Goal: Task Accomplishment & Management: Manage account settings

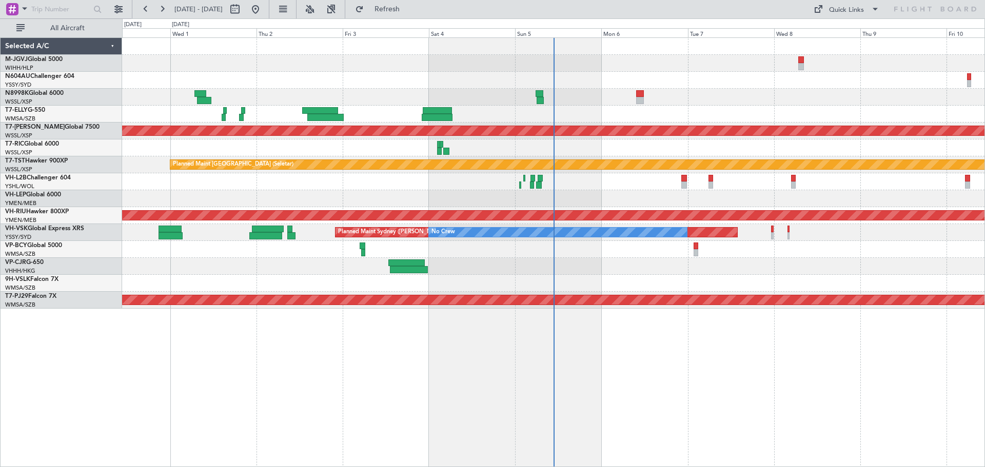
click at [152, 102] on div at bounding box center [553, 97] width 862 height 17
click at [537, 384] on div "Planned Maint [GEOGRAPHIC_DATA] (Seletar) Planned Maint [GEOGRAPHIC_DATA] (Sele…" at bounding box center [553, 252] width 863 height 430
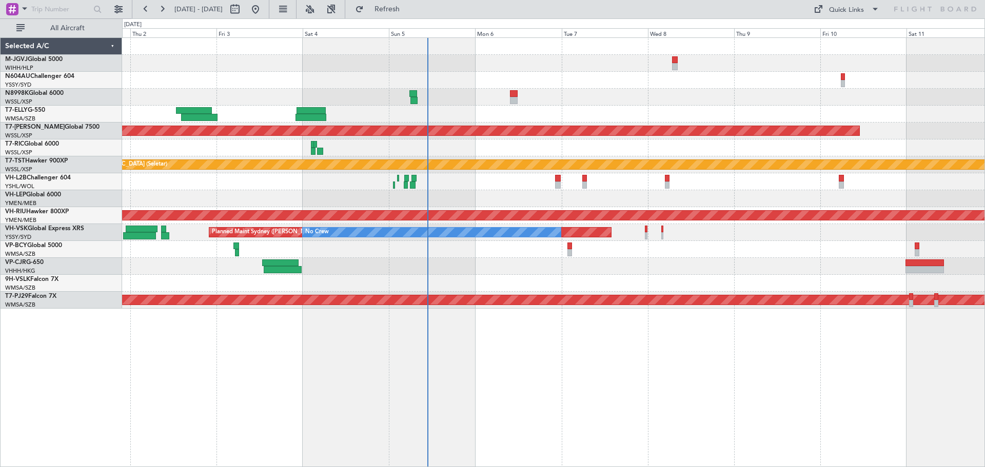
click at [527, 355] on div "Planned Maint [GEOGRAPHIC_DATA] (Seletar) Planned Maint [GEOGRAPHIC_DATA] (Sele…" at bounding box center [553, 252] width 863 height 430
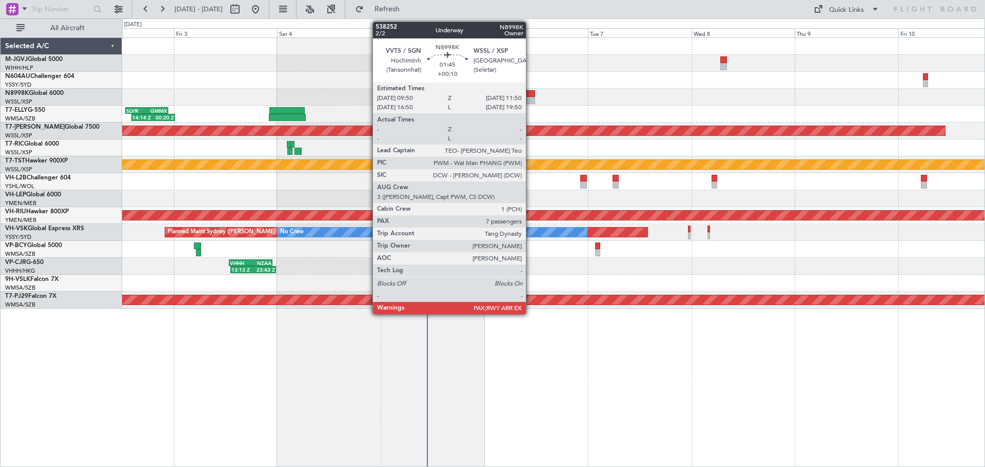
click at [530, 95] on div at bounding box center [530, 93] width 9 height 7
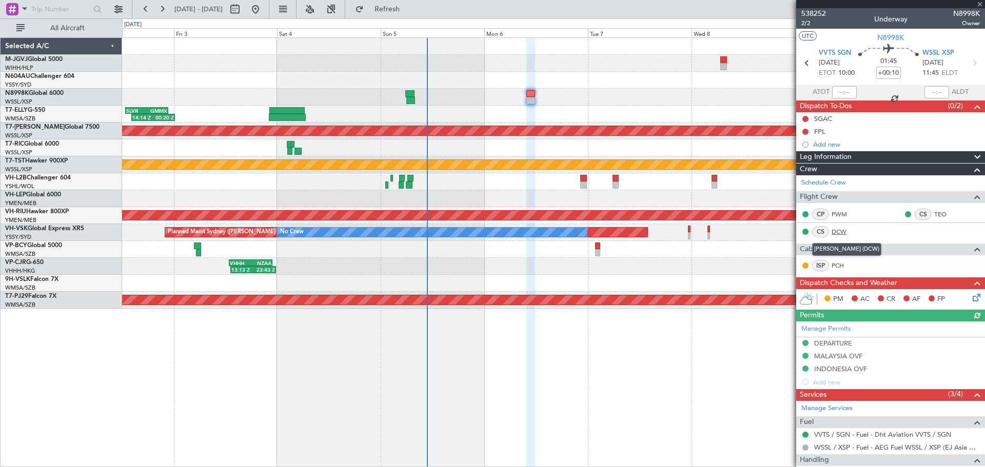
click at [842, 230] on link "DCW" at bounding box center [843, 231] width 23 height 9
click at [605, 107] on div "14:14 Z 00:20 Z SLVR 12:50 Z GMMX 22:45 Z Planned Maint [GEOGRAPHIC_DATA] (Sele…" at bounding box center [553, 173] width 862 height 271
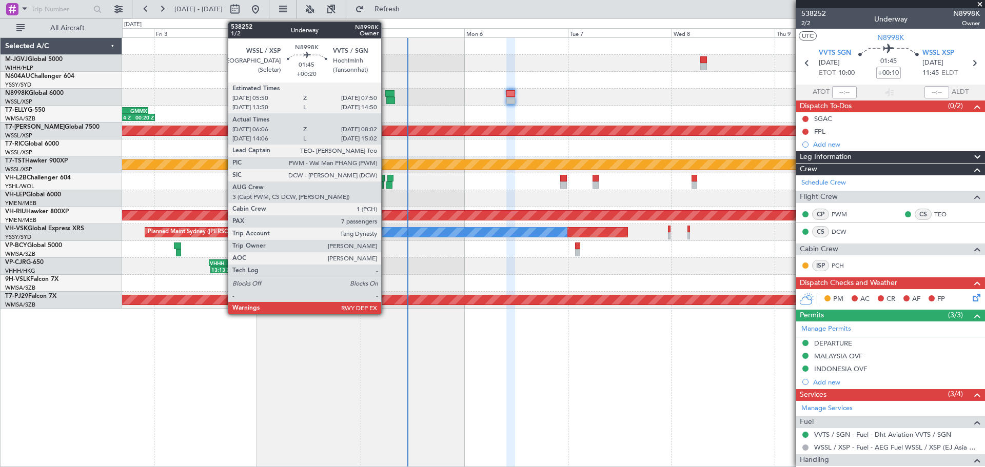
click at [386, 95] on div at bounding box center [389, 93] width 9 height 7
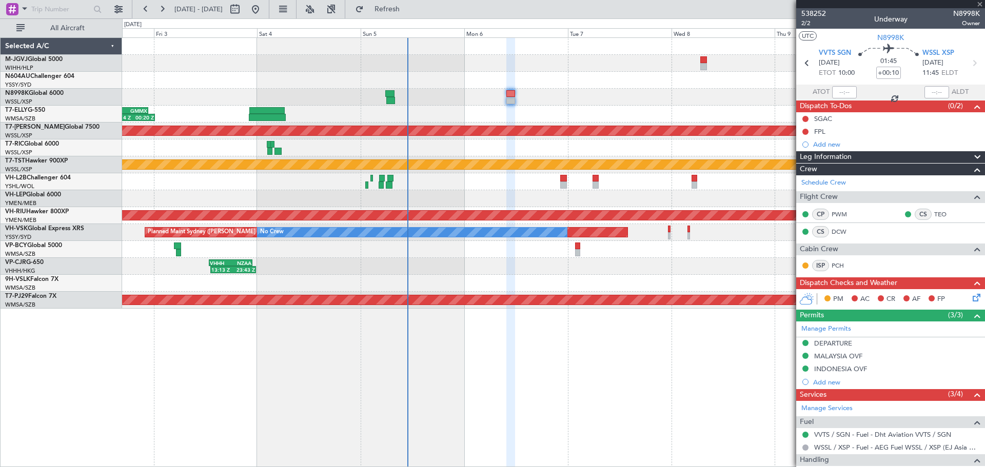
type input "+00:20"
type input "06:16"
type input "07:57"
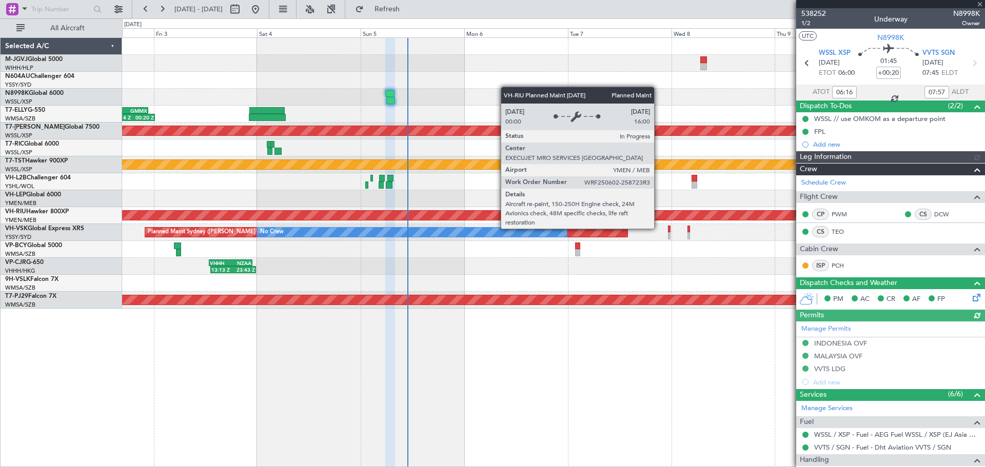
type input "[PERSON_NAME] (BTA)"
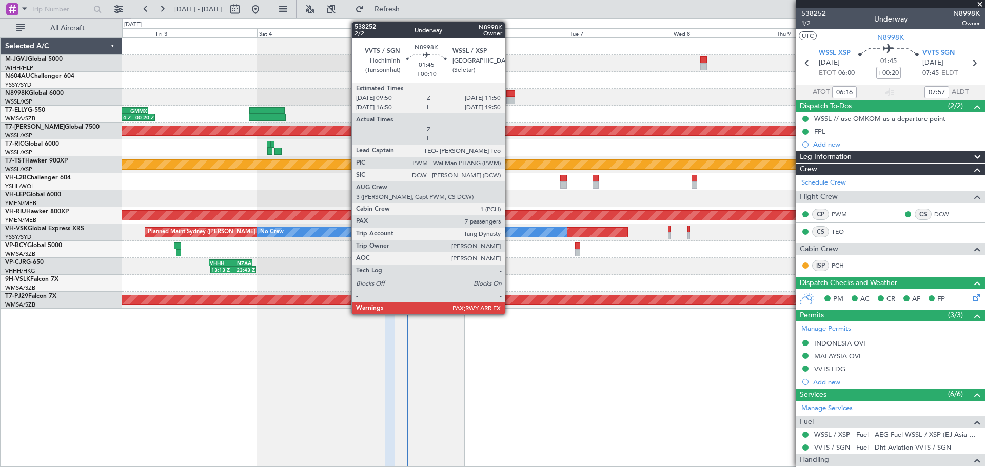
click at [509, 93] on div at bounding box center [510, 93] width 9 height 7
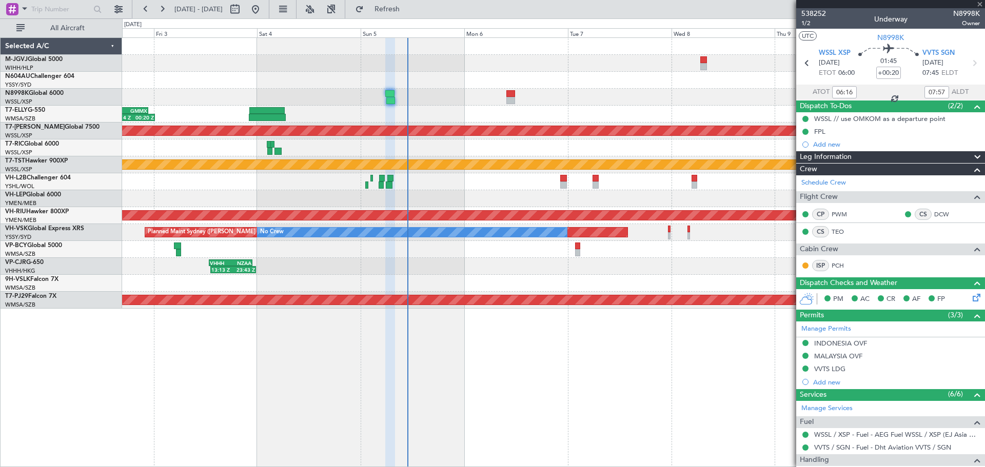
type input "+00:10"
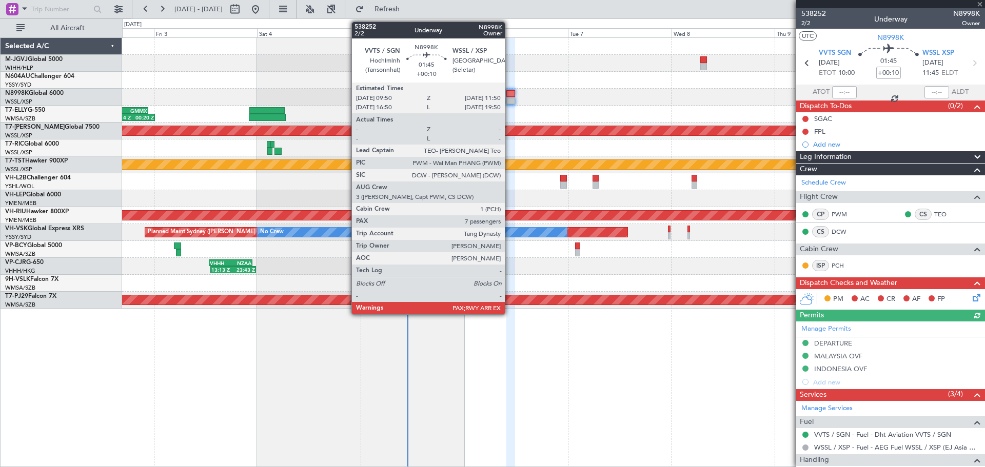
click at [509, 98] on div at bounding box center [510, 100] width 9 height 7
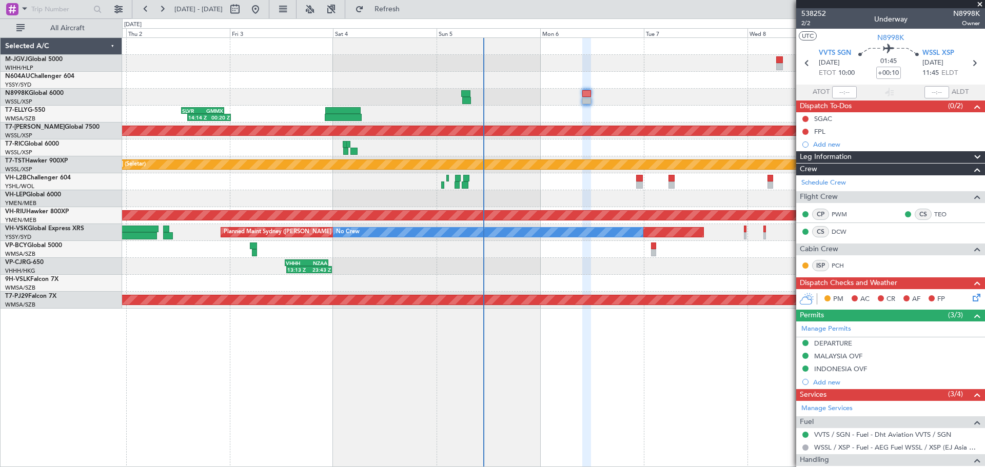
click at [503, 84] on div at bounding box center [553, 80] width 862 height 17
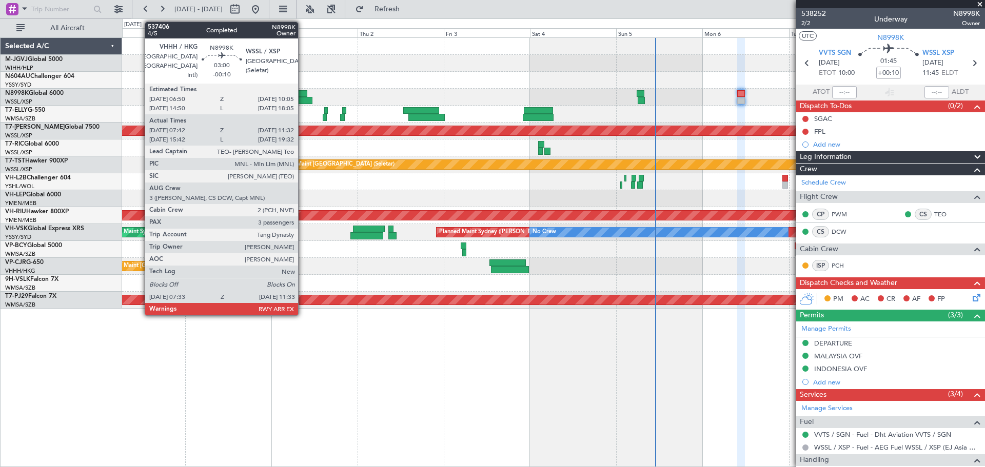
click at [303, 96] on div at bounding box center [301, 93] width 12 height 7
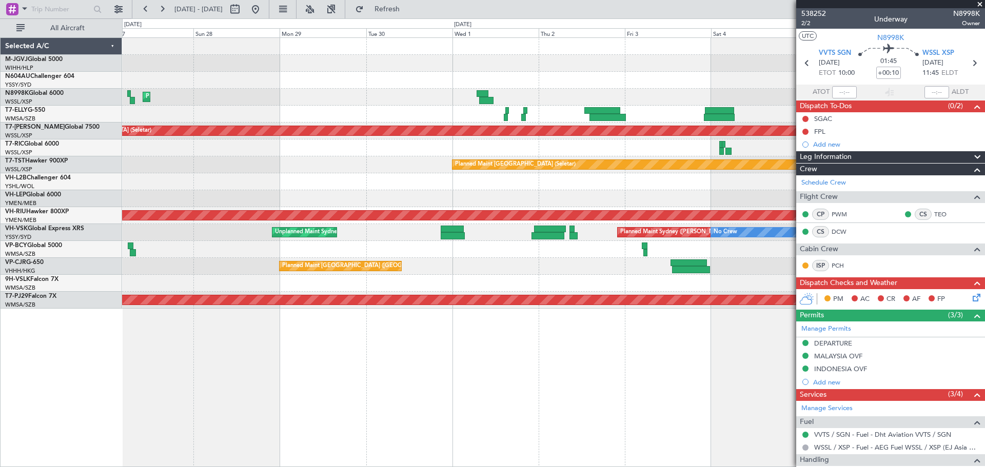
click at [398, 99] on div "Planned Maint [GEOGRAPHIC_DATA] ([GEOGRAPHIC_DATA] Intl)" at bounding box center [553, 97] width 862 height 17
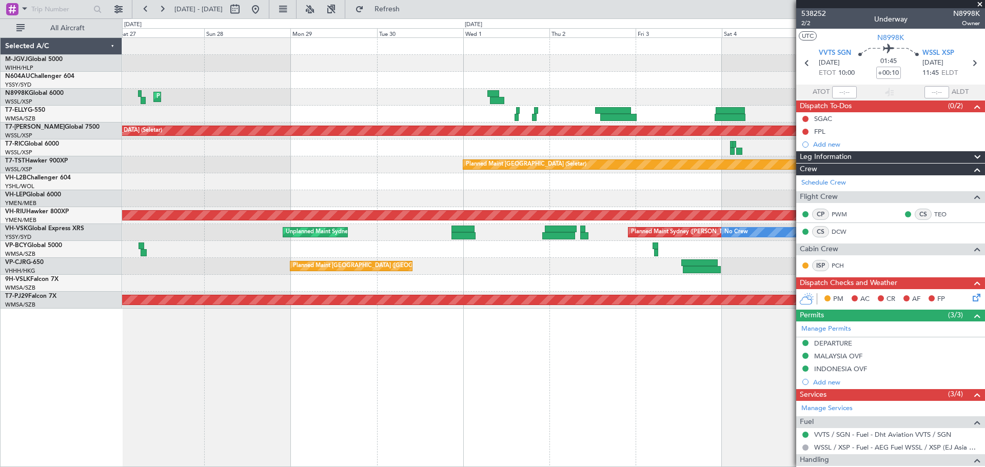
click at [449, 107] on div at bounding box center [553, 114] width 862 height 17
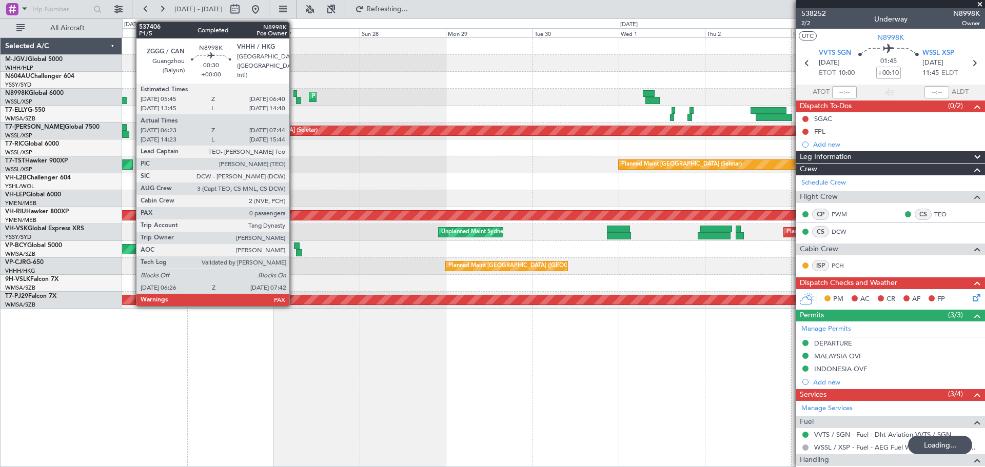
click at [294, 92] on div at bounding box center [295, 93] width 4 height 7
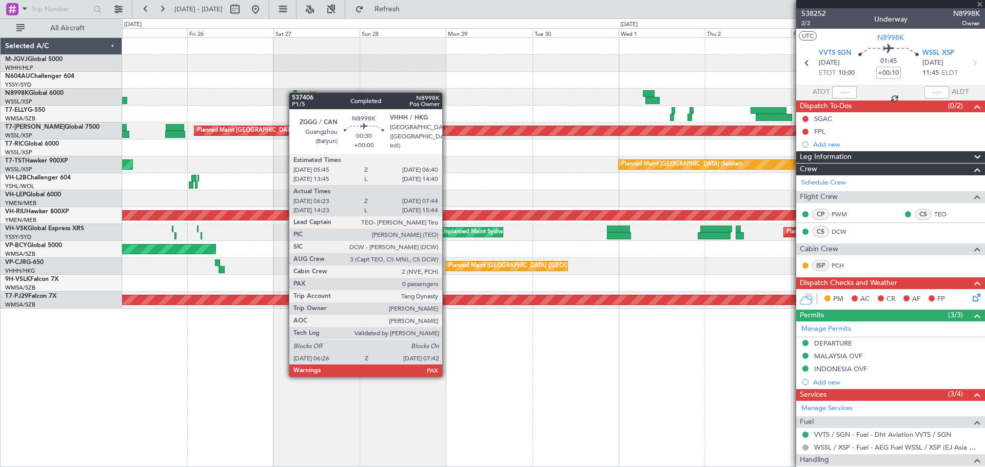
type input "06:38"
type input "07:34"
type input "0"
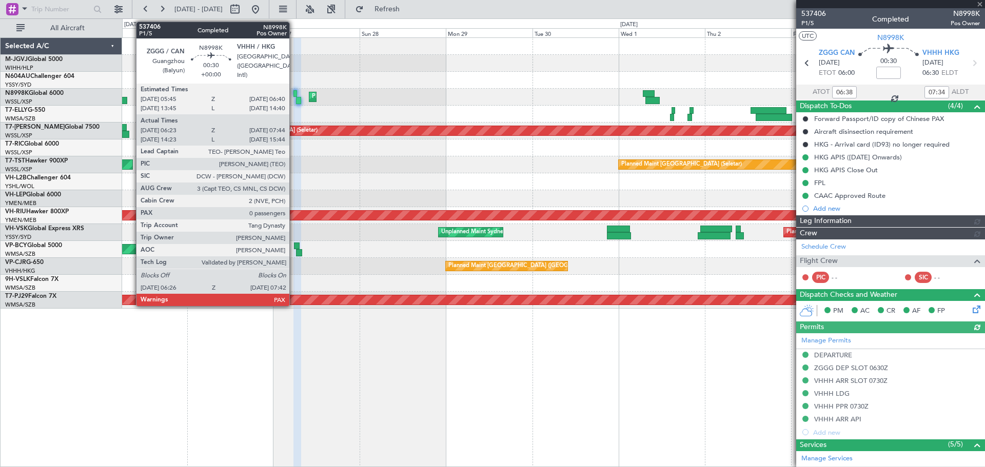
type input "[PERSON_NAME] (KYA)"
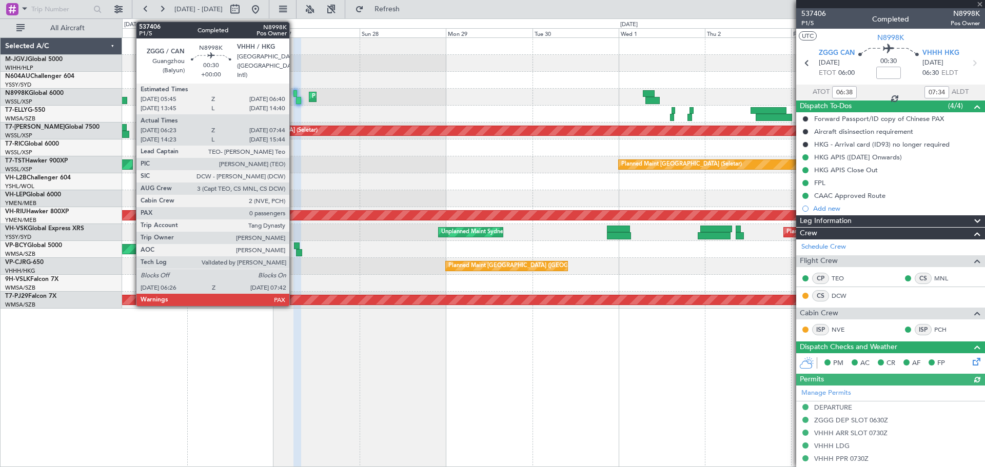
click at [294, 92] on div at bounding box center [295, 93] width 4 height 7
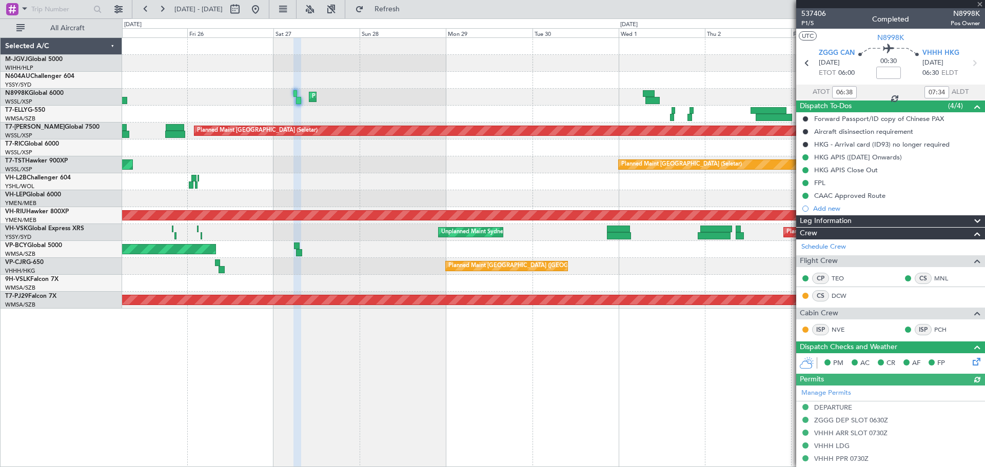
type input "[PERSON_NAME] (KYA)"
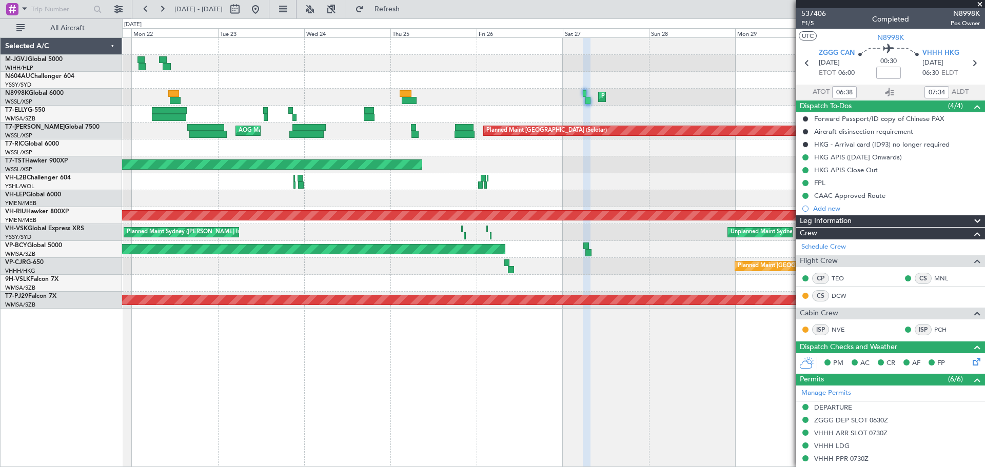
click at [497, 96] on div "Planned Maint [GEOGRAPHIC_DATA] ([GEOGRAPHIC_DATA] Intl)" at bounding box center [553, 97] width 862 height 17
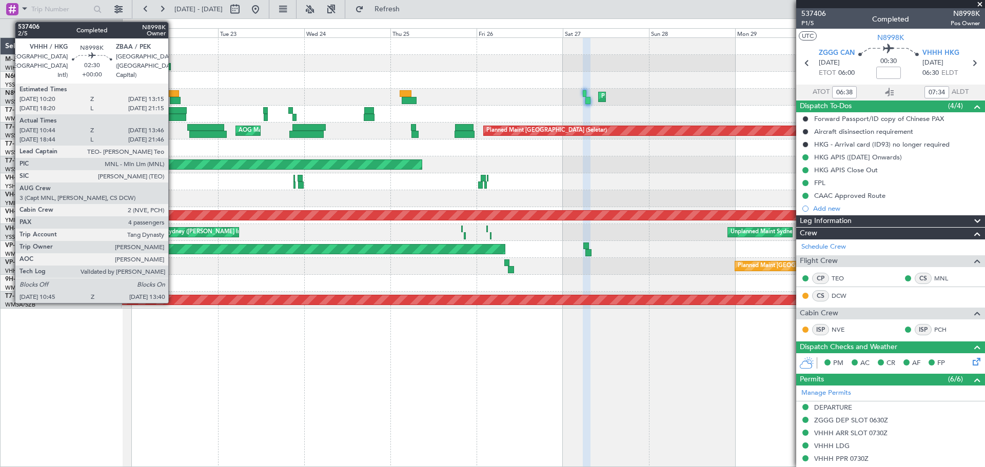
click at [173, 97] on div at bounding box center [175, 100] width 11 height 7
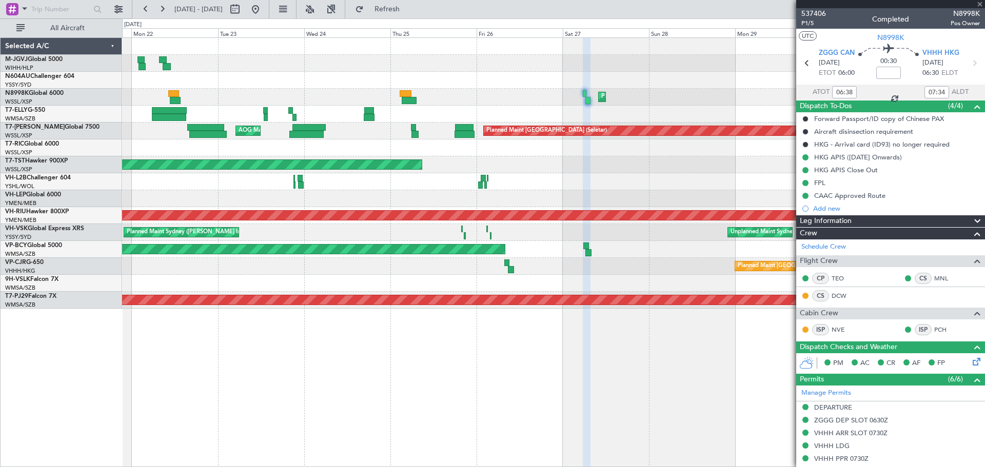
type input "10:54"
type input "13:31"
type input "4"
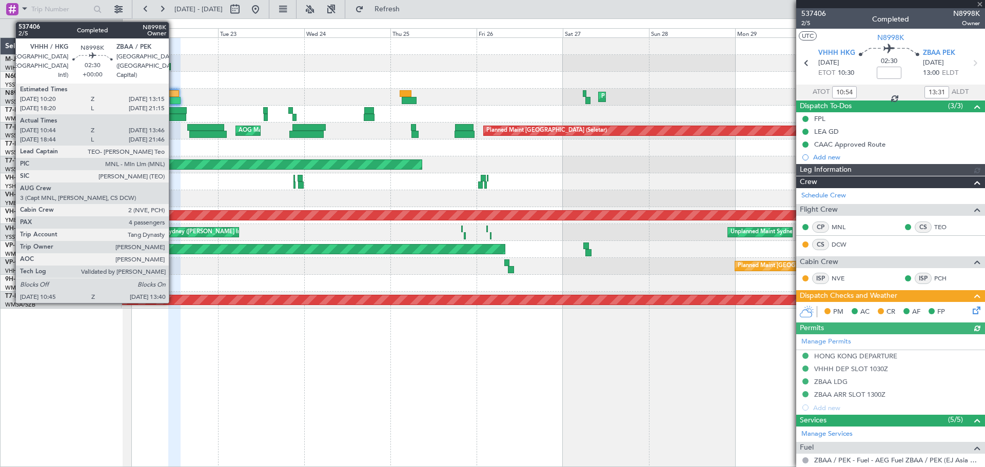
type input "[PERSON_NAME] (HHAFI)"
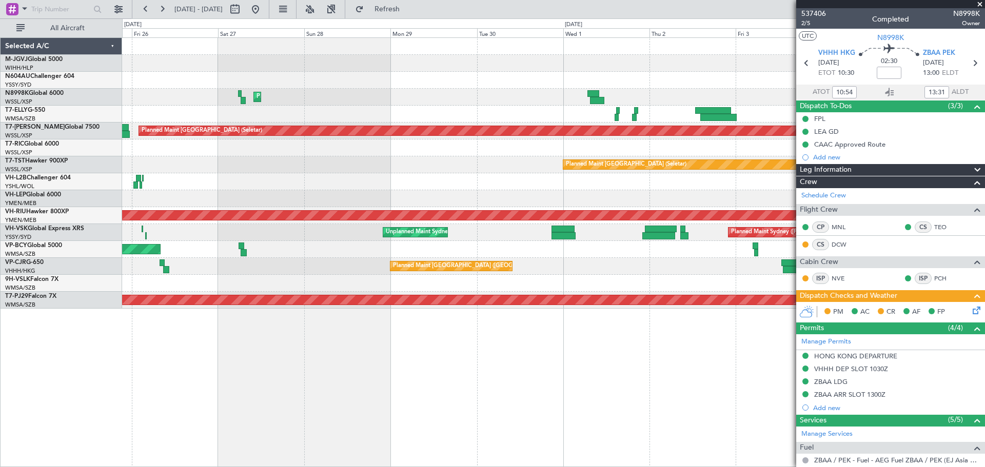
click at [138, 143] on div "Planned Maint [GEOGRAPHIC_DATA] ([GEOGRAPHIC_DATA] Intl) Planned Maint [GEOGRAP…" at bounding box center [553, 173] width 862 height 271
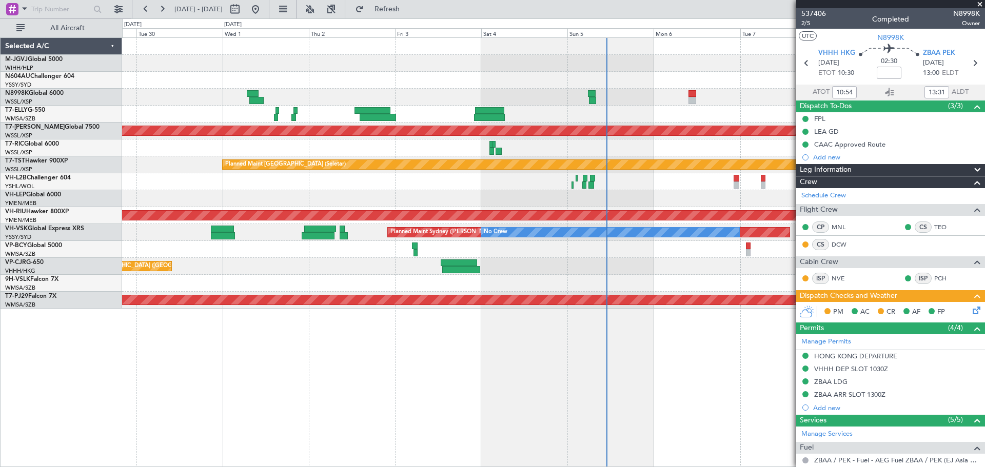
click at [228, 148] on div "Planned Maint [GEOGRAPHIC_DATA] ([GEOGRAPHIC_DATA] Intl) Planned Maint [GEOGRAP…" at bounding box center [553, 173] width 862 height 271
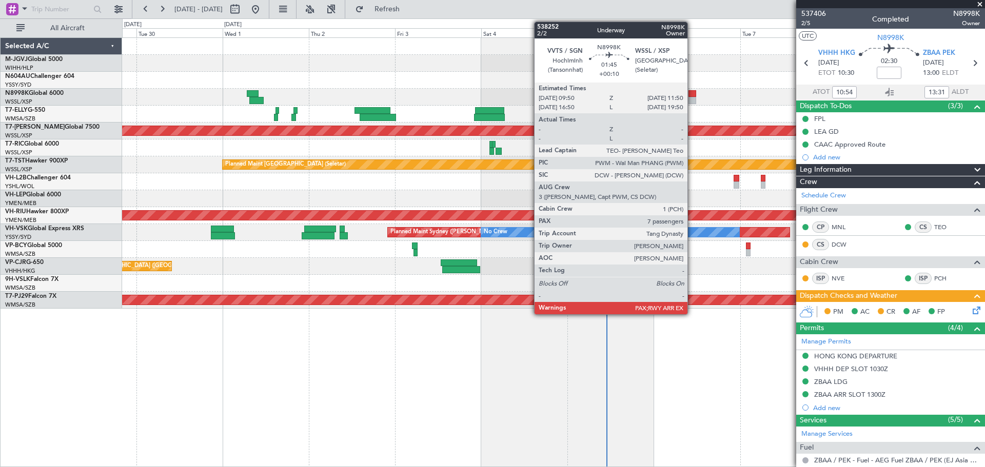
click at [692, 98] on div at bounding box center [692, 100] width 8 height 7
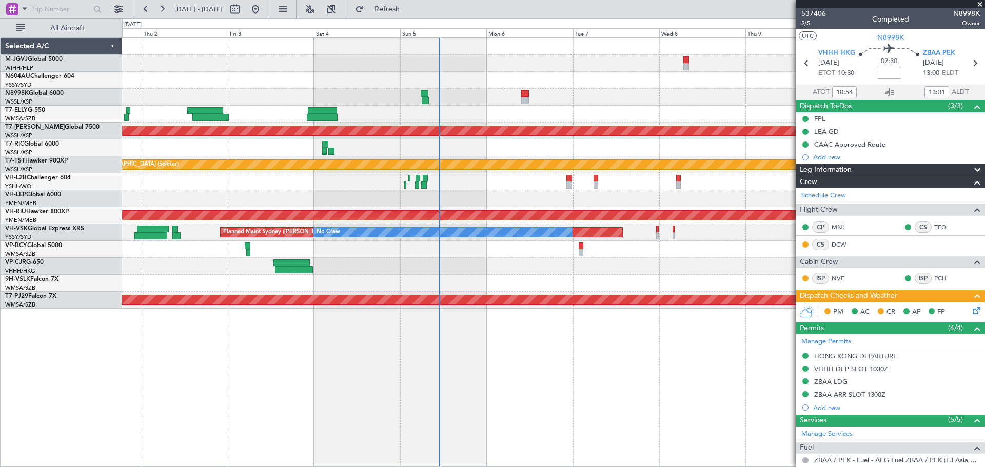
click at [464, 201] on div "Planned Maint [GEOGRAPHIC_DATA] (Seletar) Planned Maint [GEOGRAPHIC_DATA] (Sele…" at bounding box center [553, 173] width 862 height 271
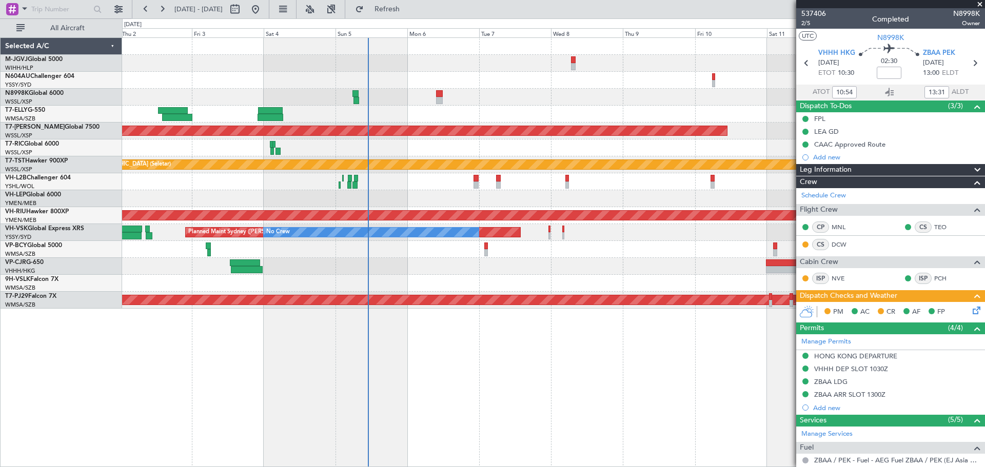
click at [531, 120] on div at bounding box center [553, 114] width 862 height 17
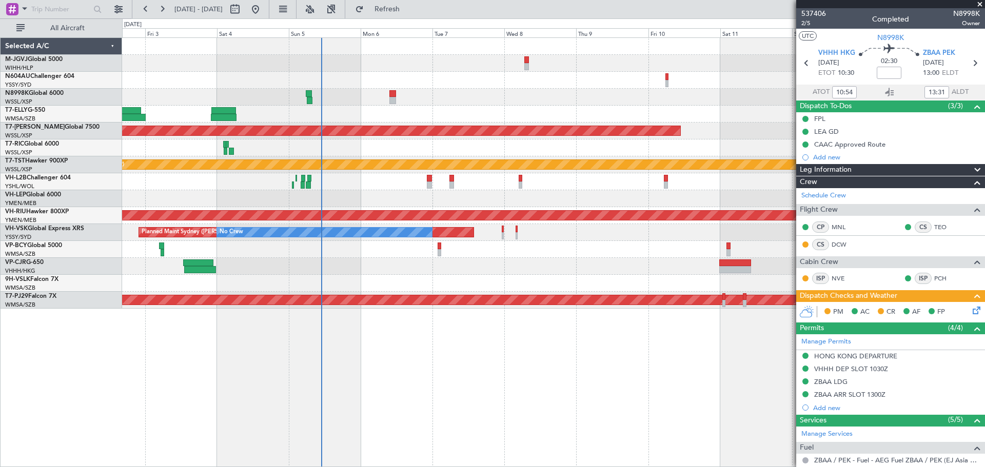
click at [249, 64] on div at bounding box center [553, 63] width 862 height 17
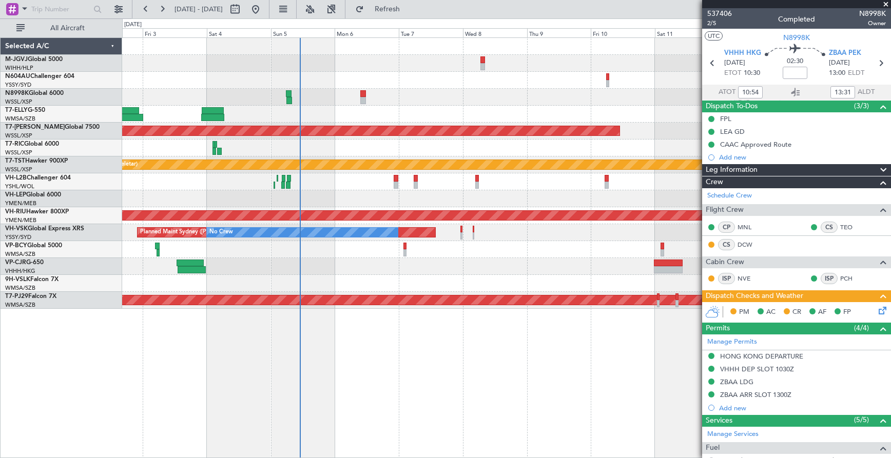
click at [264, 122] on div at bounding box center [506, 114] width 768 height 17
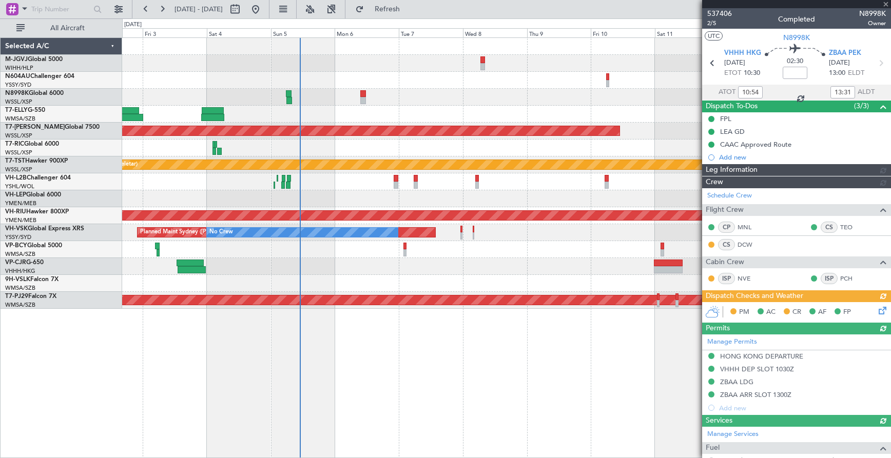
type input "[PERSON_NAME] (HHAFI)"
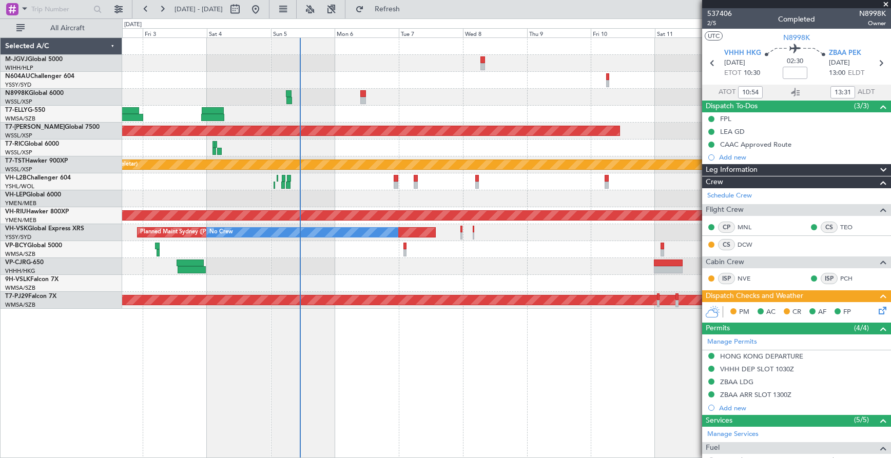
click at [299, 141] on div "Planned Maint [GEOGRAPHIC_DATA] (Seletar) Planned Maint [GEOGRAPHIC_DATA] (Sele…" at bounding box center [506, 173] width 768 height 271
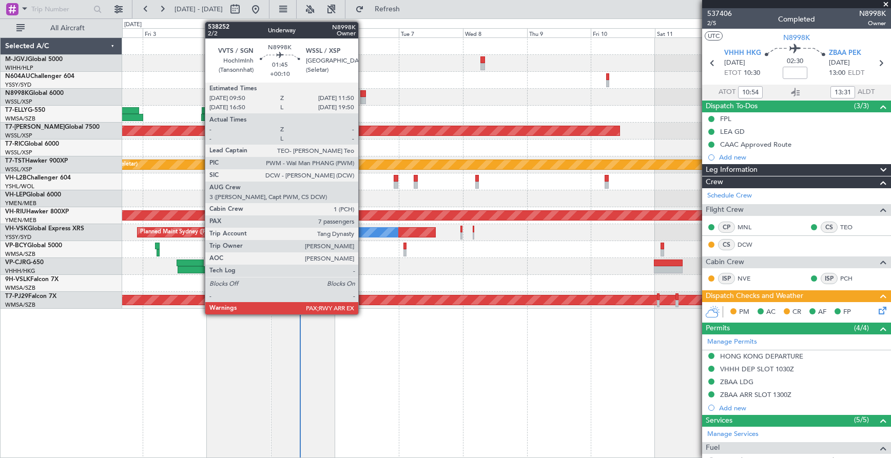
click at [363, 98] on div at bounding box center [363, 100] width 6 height 7
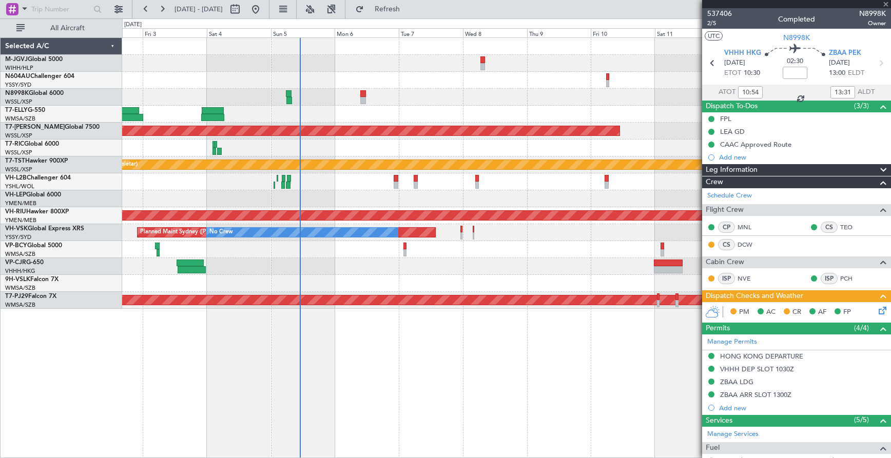
type input "+00:10"
type input "7"
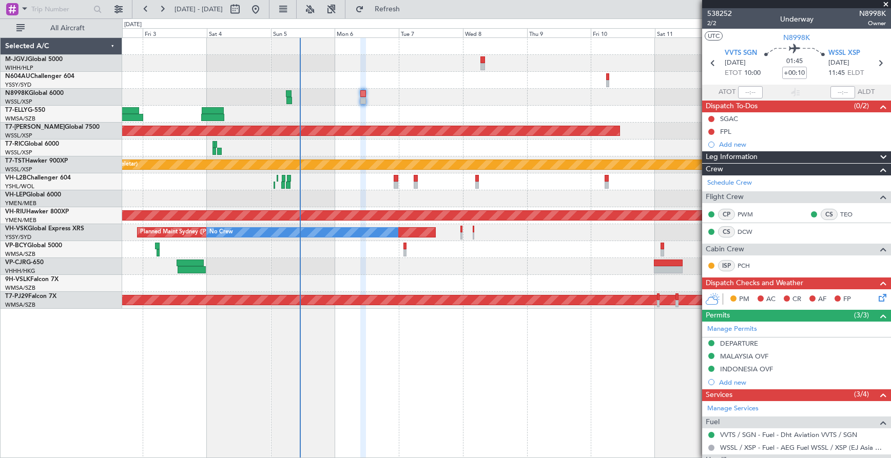
click at [426, 103] on div at bounding box center [506, 97] width 768 height 17
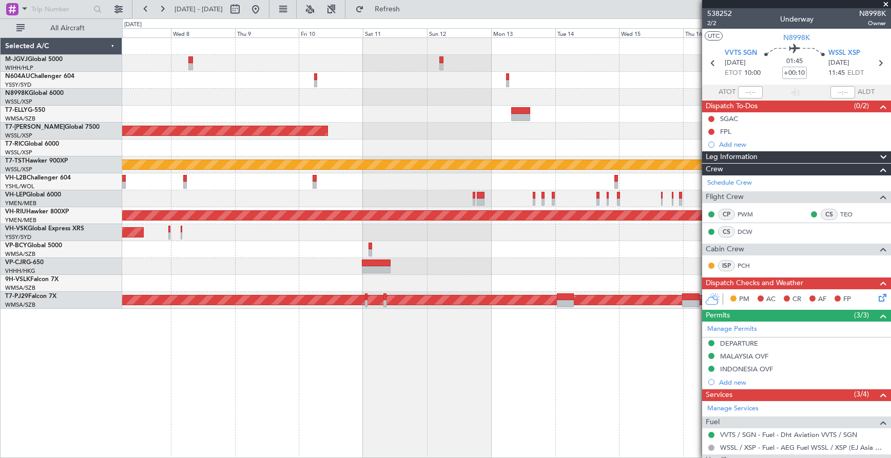
click at [344, 136] on div "Planned Maint [GEOGRAPHIC_DATA] (Seletar) Planned Maint [GEOGRAPHIC_DATA] (Sele…" at bounding box center [506, 173] width 768 height 271
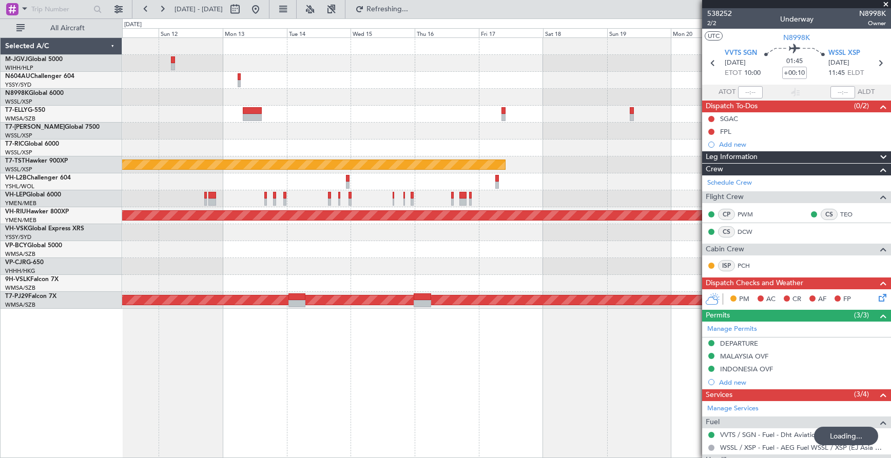
click at [501, 118] on div at bounding box center [506, 114] width 768 height 17
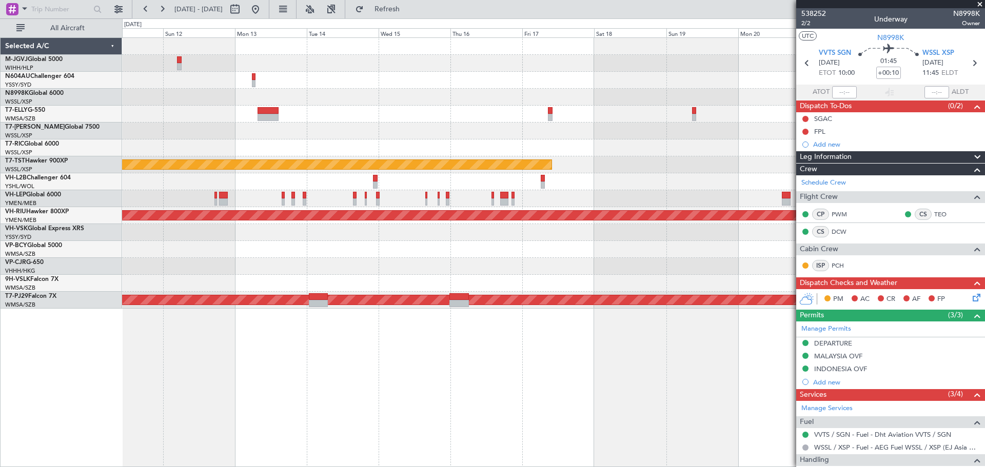
click at [245, 126] on div "Planned Maint [GEOGRAPHIC_DATA] (Seletar) Planned Maint [GEOGRAPHIC_DATA] (Sele…" at bounding box center [553, 173] width 862 height 271
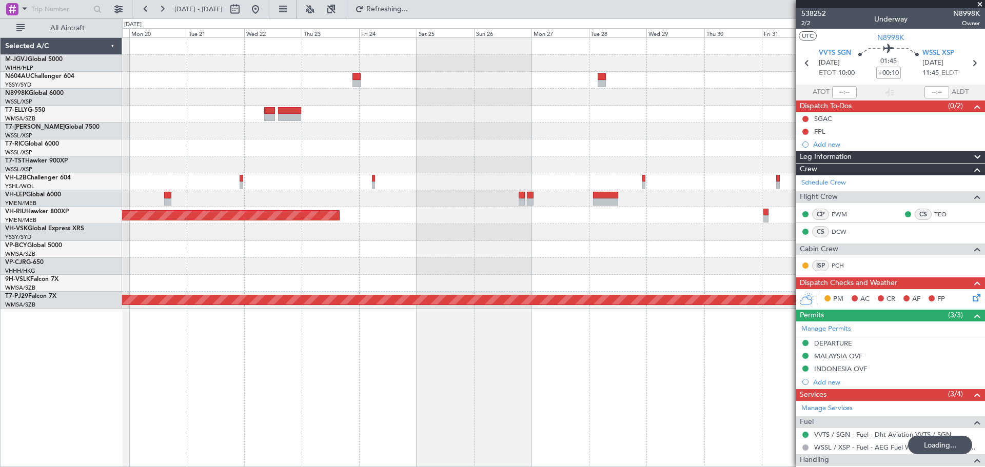
click at [76, 147] on div "Planned Maint [GEOGRAPHIC_DATA] (Seletar) Planned Maint [GEOGRAPHIC_DATA] ([GEO…" at bounding box center [492, 242] width 985 height 449
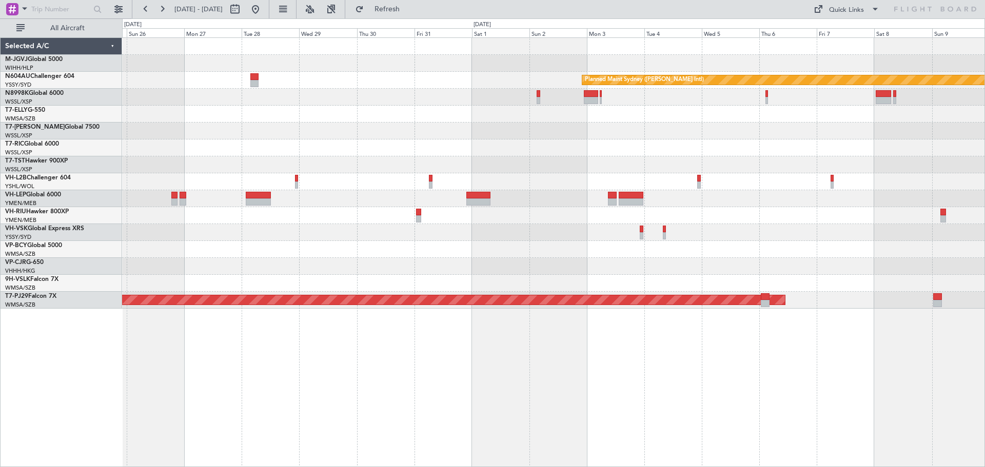
click at [595, 133] on div "Planned Maint Sydney ([PERSON_NAME] Intl) Planned Maint [GEOGRAPHIC_DATA] ([GEO…" at bounding box center [553, 173] width 862 height 271
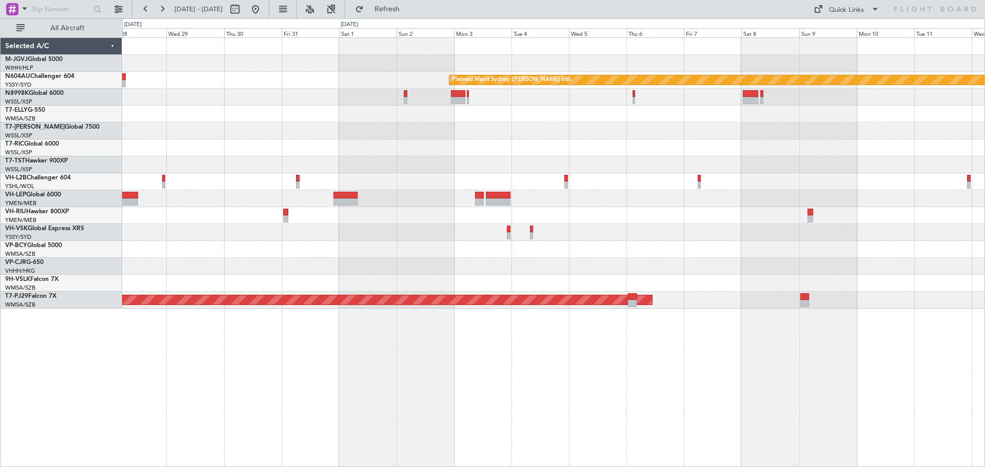
click at [712, 98] on div at bounding box center [553, 97] width 862 height 17
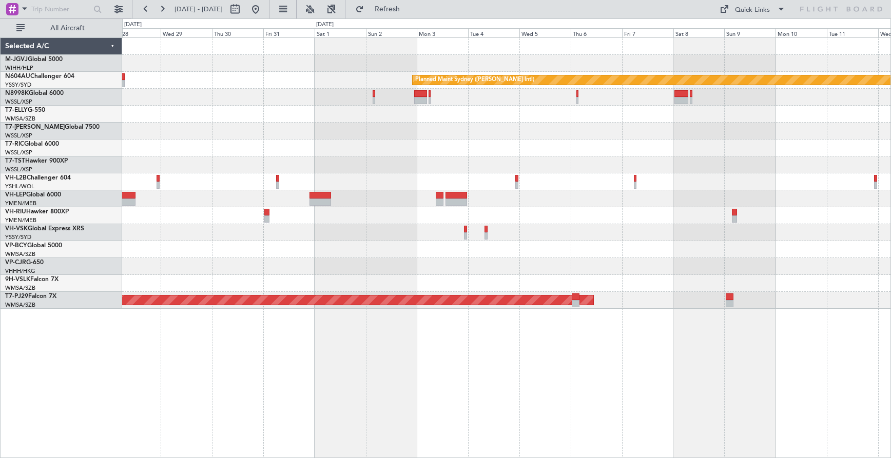
click at [543, 117] on div at bounding box center [506, 114] width 768 height 17
click at [385, 139] on div at bounding box center [506, 131] width 768 height 17
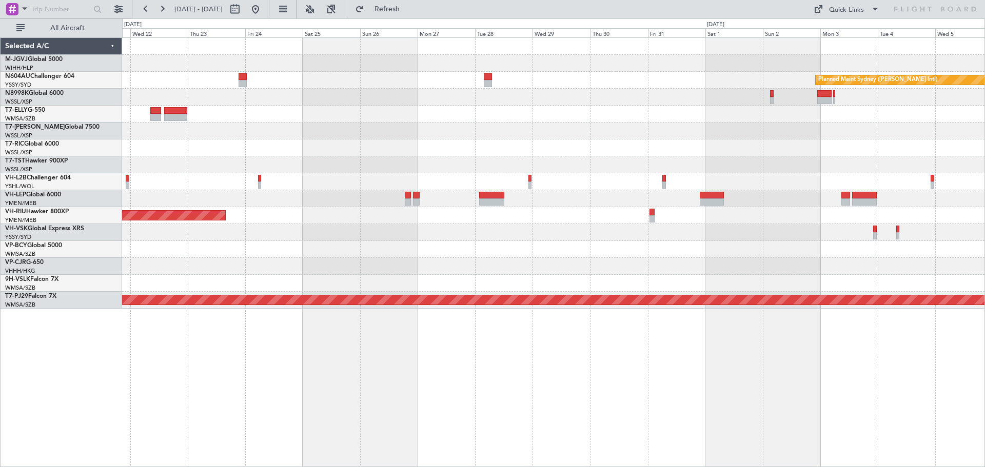
click at [671, 97] on div "Planned Maint Sydney ([PERSON_NAME] Intl) Planned Maint [GEOGRAPHIC_DATA] ([GEO…" at bounding box center [553, 173] width 862 height 271
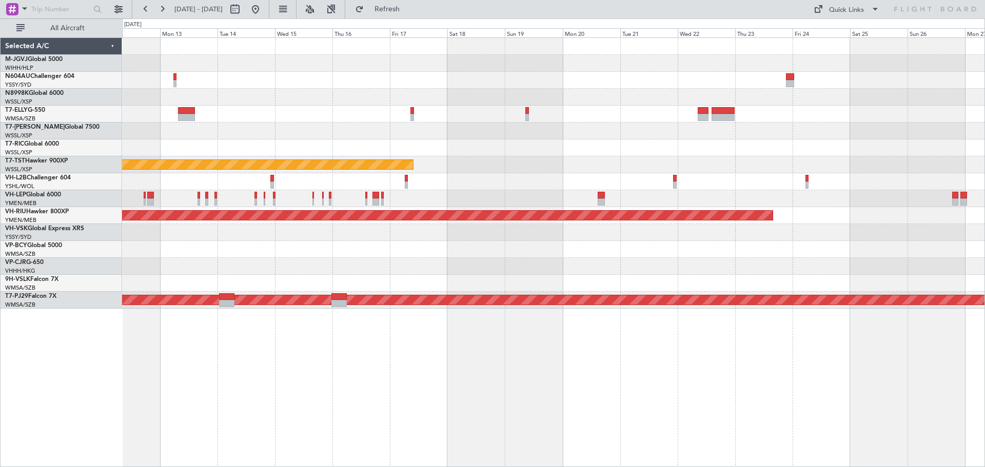
click at [830, 86] on div "Planned Maint [GEOGRAPHIC_DATA] (Seletar) Planned Maint [GEOGRAPHIC_DATA] (Sele…" at bounding box center [553, 173] width 862 height 271
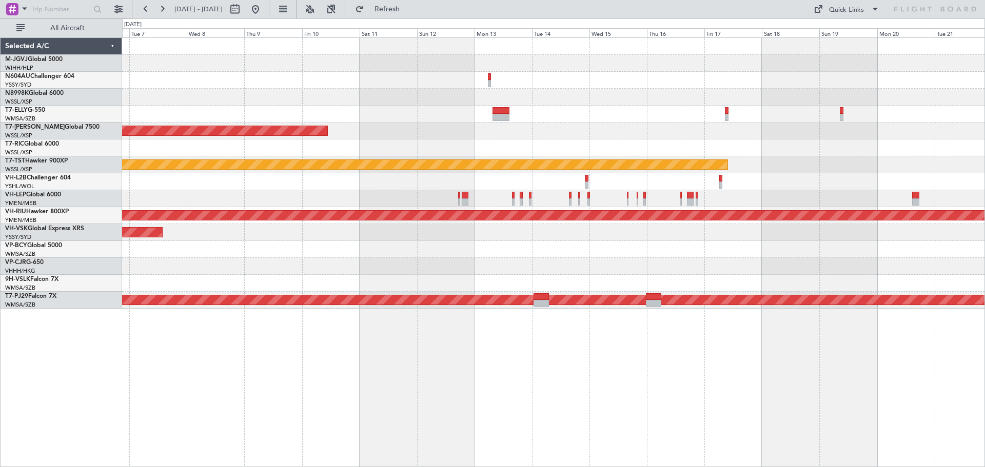
click at [728, 98] on div "Planned Maint [GEOGRAPHIC_DATA] (Seletar) Planned Maint [GEOGRAPHIC_DATA] (Sele…" at bounding box center [553, 173] width 862 height 271
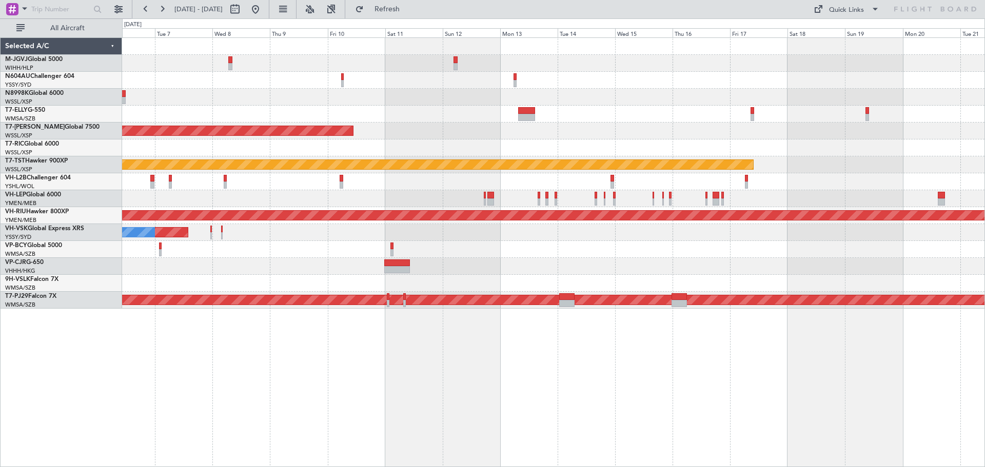
click at [421, 176] on div "Planned Maint [GEOGRAPHIC_DATA] (Seletar) Planned Maint [GEOGRAPHIC_DATA] (Sele…" at bounding box center [553, 173] width 862 height 271
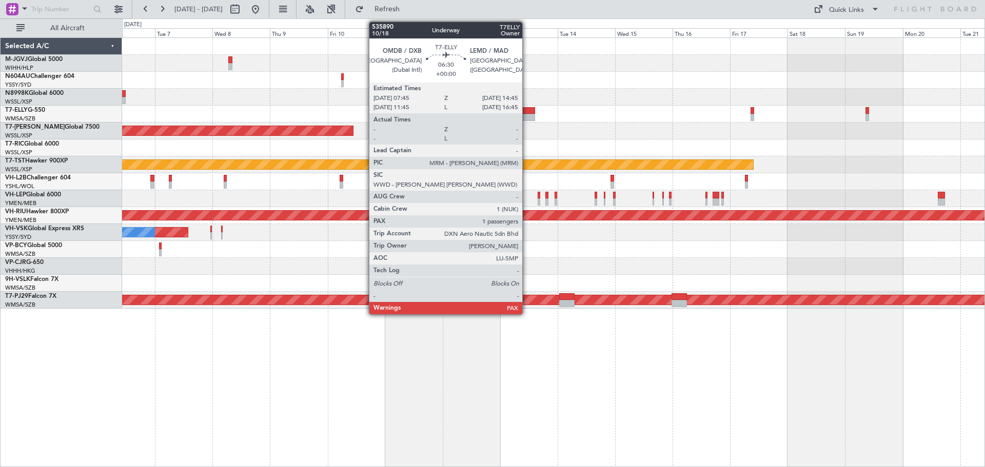
click at [527, 112] on div at bounding box center [526, 110] width 17 height 7
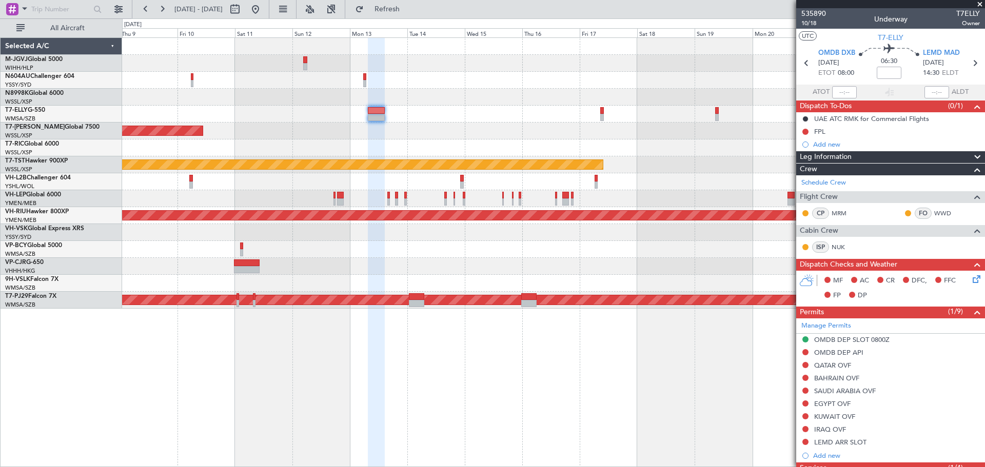
click at [492, 156] on div "Planned Maint [GEOGRAPHIC_DATA] (Seletar) Planned Maint [GEOGRAPHIC_DATA] (Sele…" at bounding box center [553, 173] width 862 height 271
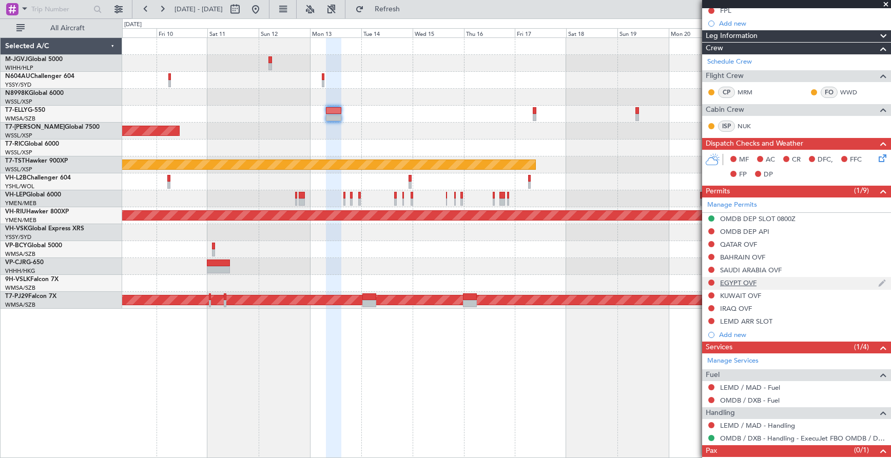
scroll to position [149, 0]
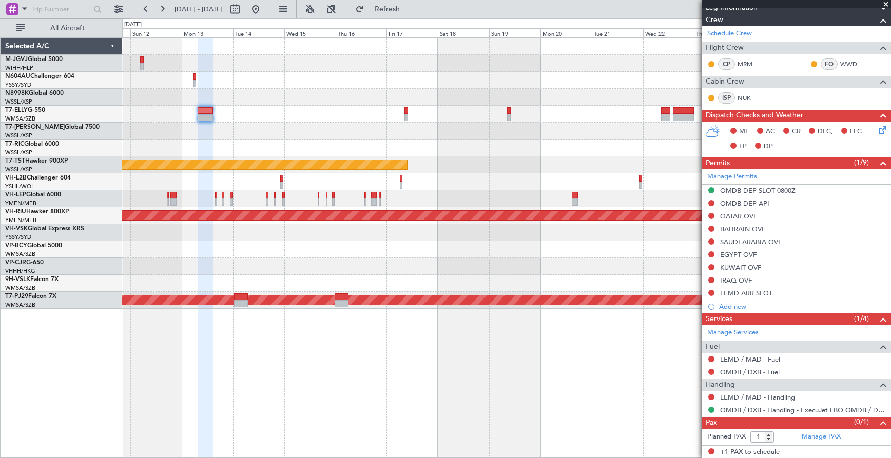
click at [494, 153] on div "Planned Maint [GEOGRAPHIC_DATA] (Seletar) Planned Maint [GEOGRAPHIC_DATA] (Sele…" at bounding box center [506, 173] width 768 height 271
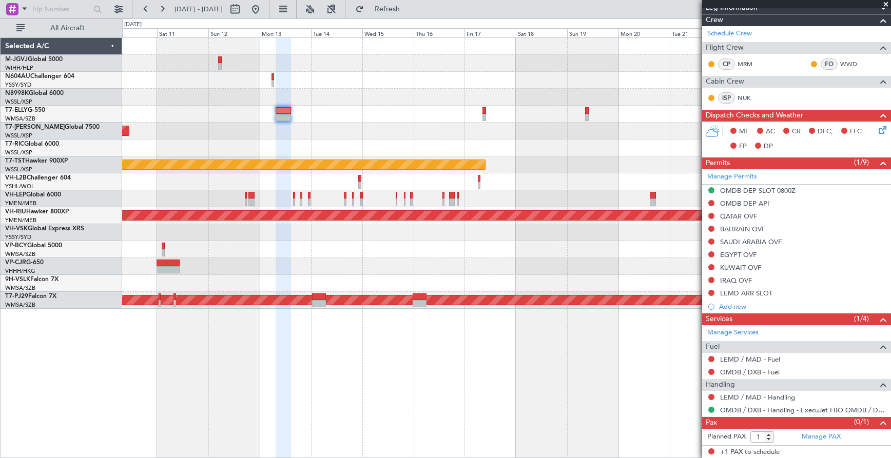
click at [551, 135] on div "Planned Maint [GEOGRAPHIC_DATA] (Seletar)" at bounding box center [506, 131] width 768 height 17
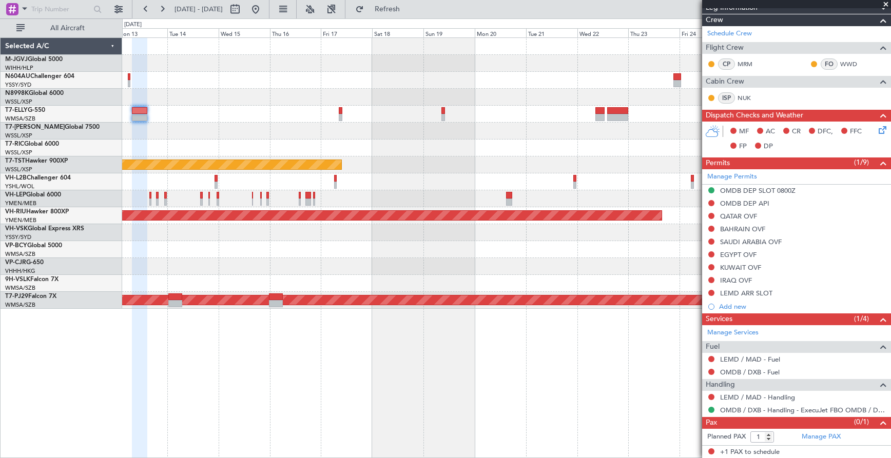
click at [524, 158] on div "Planned Maint [GEOGRAPHIC_DATA] (Seletar) Planned Maint [GEOGRAPHIC_DATA] (Sele…" at bounding box center [506, 173] width 768 height 271
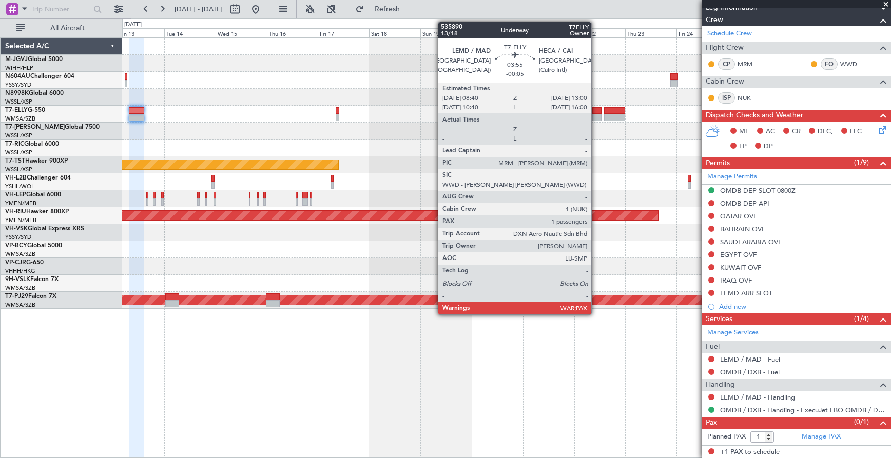
click at [596, 113] on div at bounding box center [597, 110] width 10 height 7
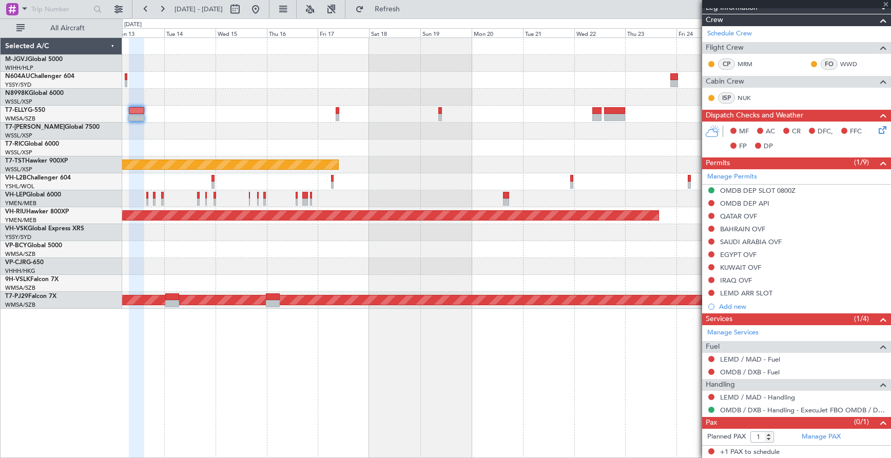
scroll to position [0, 0]
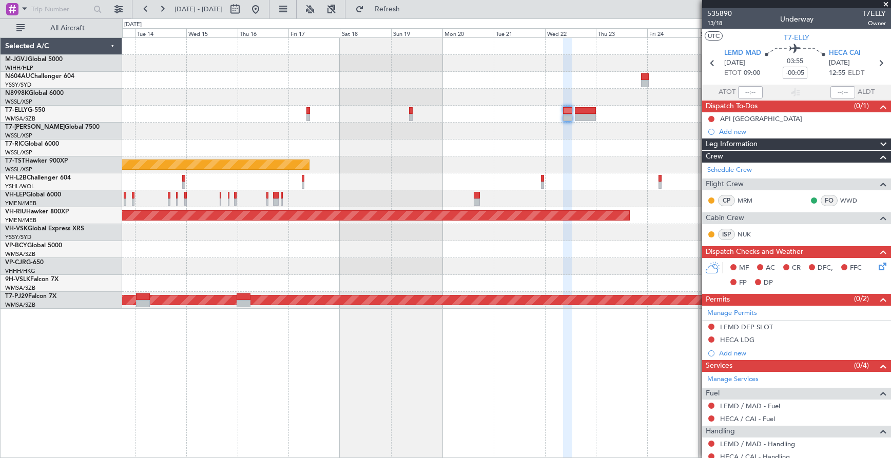
click at [599, 133] on div "Planned Maint [GEOGRAPHIC_DATA] (Seletar)" at bounding box center [506, 131] width 768 height 17
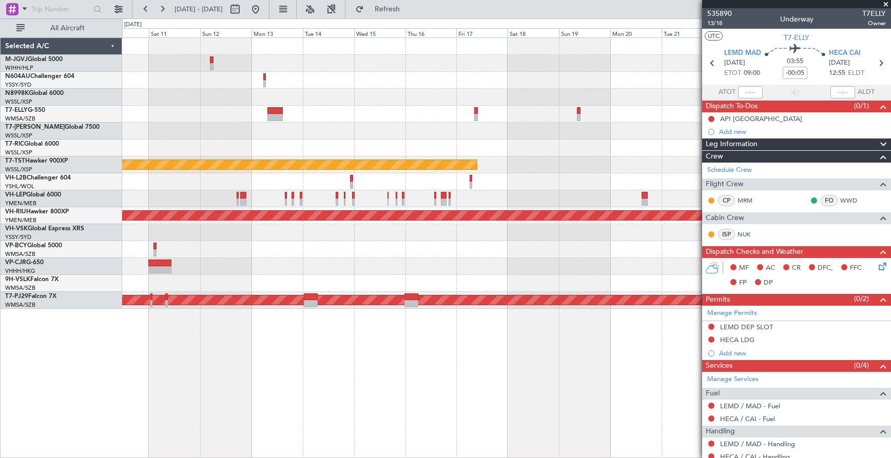
click at [419, 223] on div "Planned Maint [GEOGRAPHIC_DATA] (Seletar) Planned Maint [GEOGRAPHIC_DATA] (Sele…" at bounding box center [506, 173] width 768 height 271
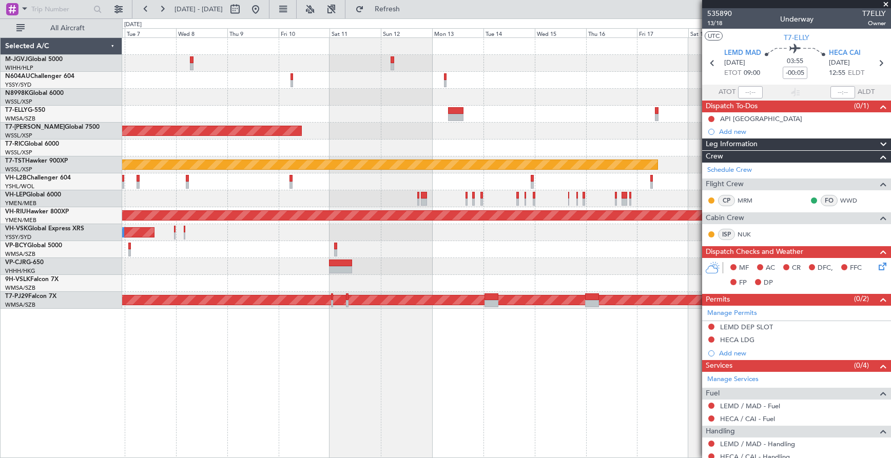
click at [411, 236] on div "Planned Maint [GEOGRAPHIC_DATA] (Seletar) Planned Maint [GEOGRAPHIC_DATA] (Sele…" at bounding box center [506, 173] width 768 height 271
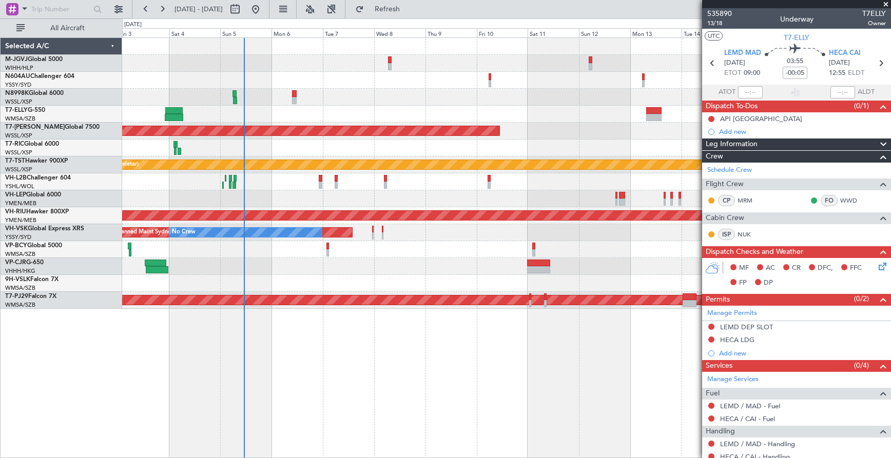
click at [416, 224] on div "Planned Maint [GEOGRAPHIC_DATA] (Seletar) Planned Maint [GEOGRAPHIC_DATA] (Sele…" at bounding box center [506, 173] width 768 height 271
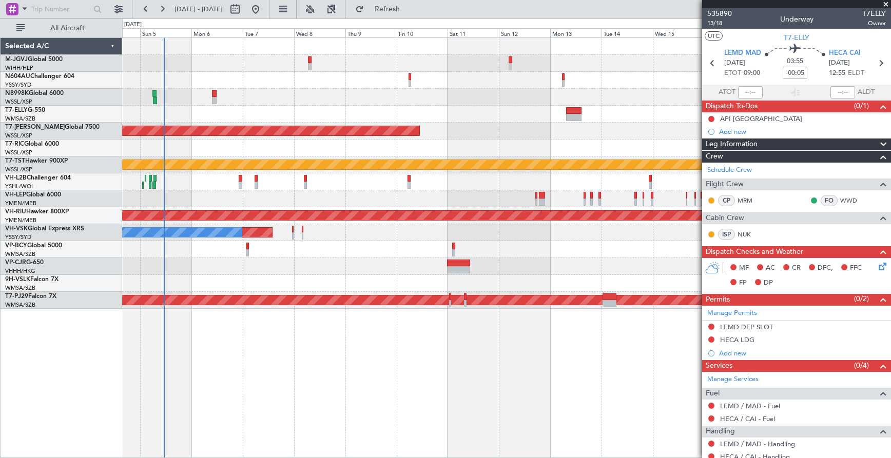
click at [499, 205] on div at bounding box center [506, 198] width 768 height 17
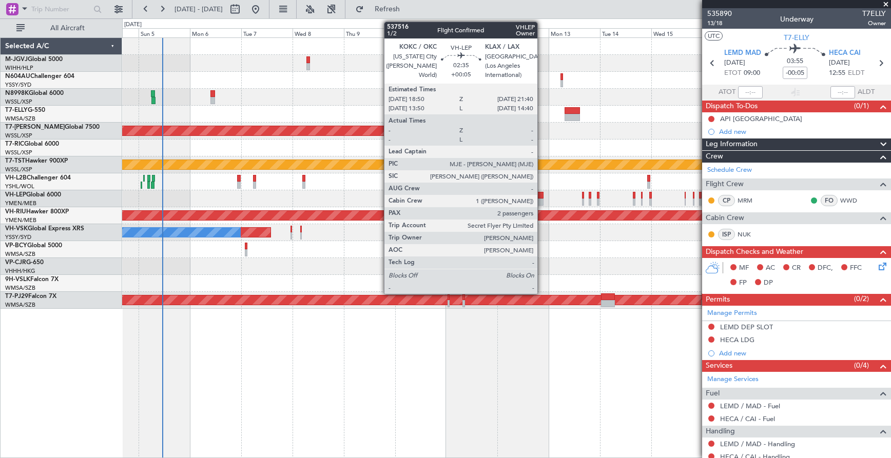
click at [542, 195] on div at bounding box center [540, 195] width 6 height 7
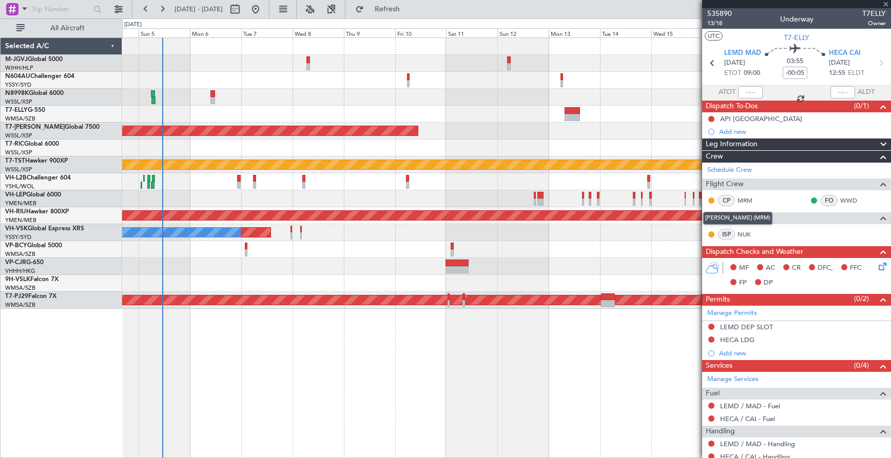
type input "+00:05"
type input "2"
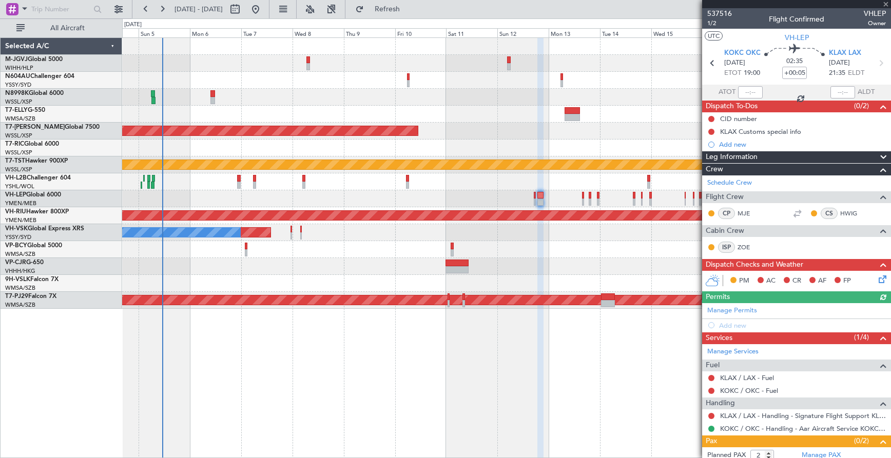
scroll to position [49, 0]
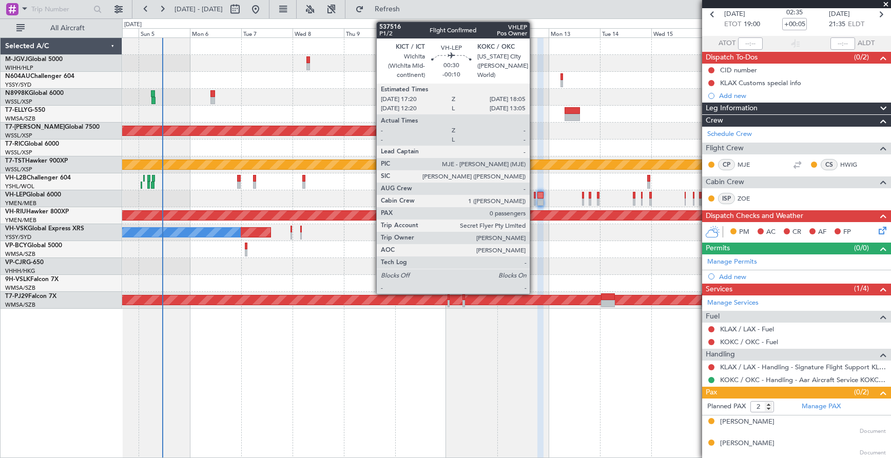
click at [534, 197] on div at bounding box center [535, 195] width 2 height 7
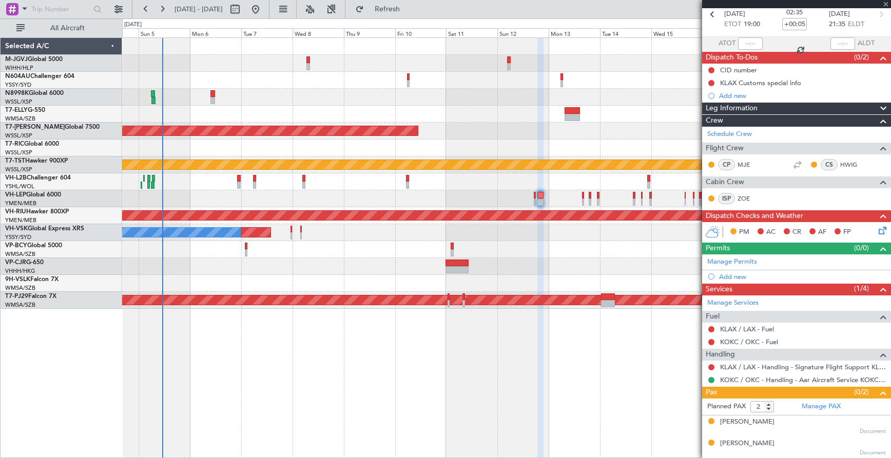
type input "-00:10"
type input "0"
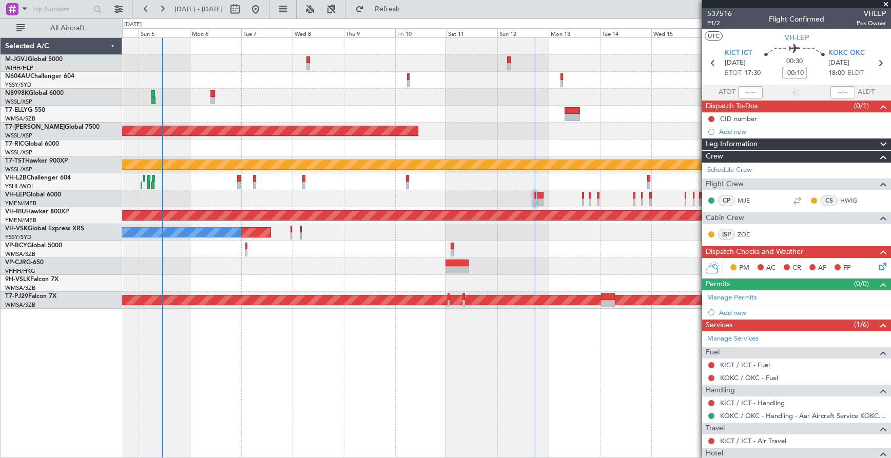
scroll to position [43, 0]
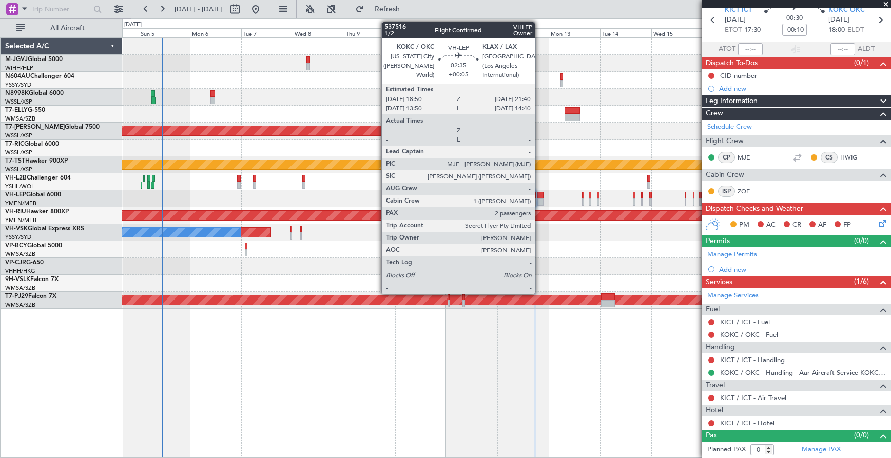
click at [539, 199] on div at bounding box center [540, 202] width 6 height 7
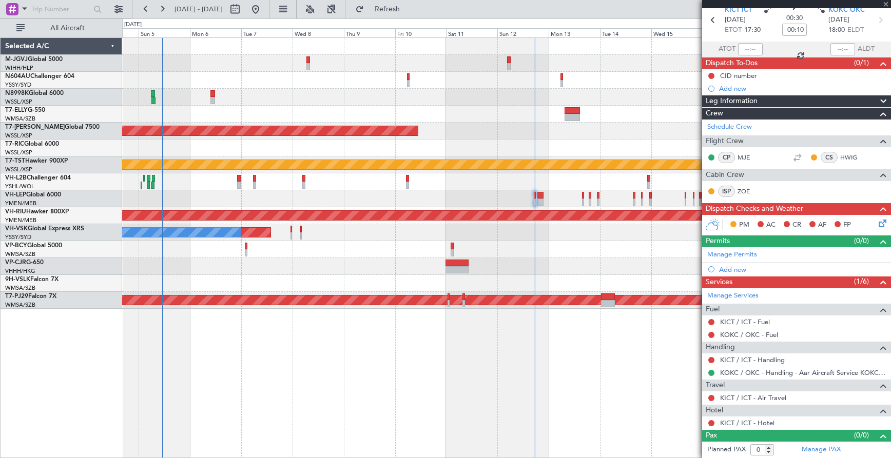
type input "+00:05"
type input "2"
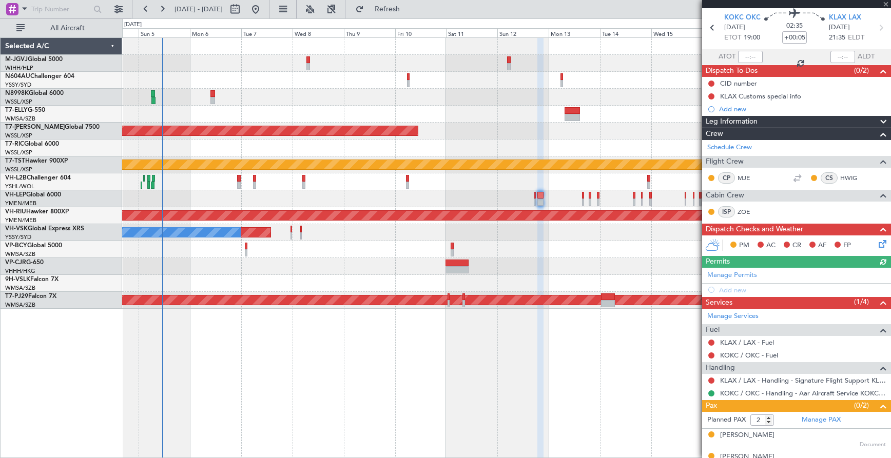
scroll to position [49, 0]
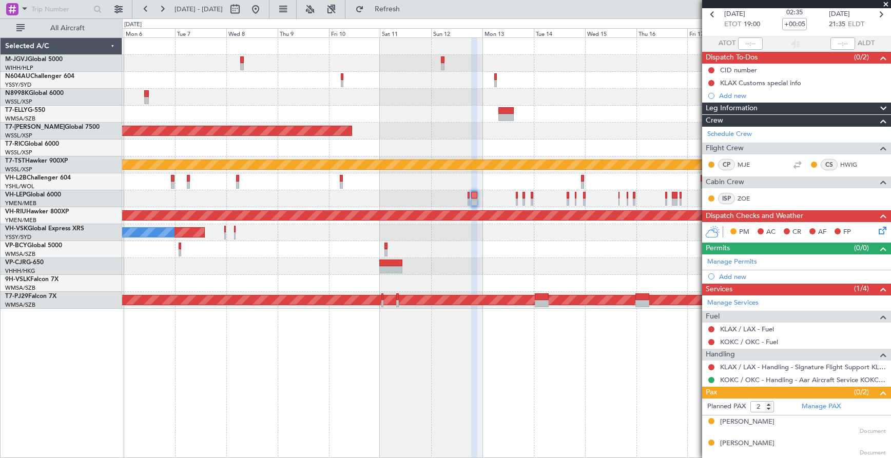
click at [500, 210] on div "Planned Maint [GEOGRAPHIC_DATA] (Seletar) Planned Maint [GEOGRAPHIC_DATA] (Sele…" at bounding box center [506, 173] width 768 height 271
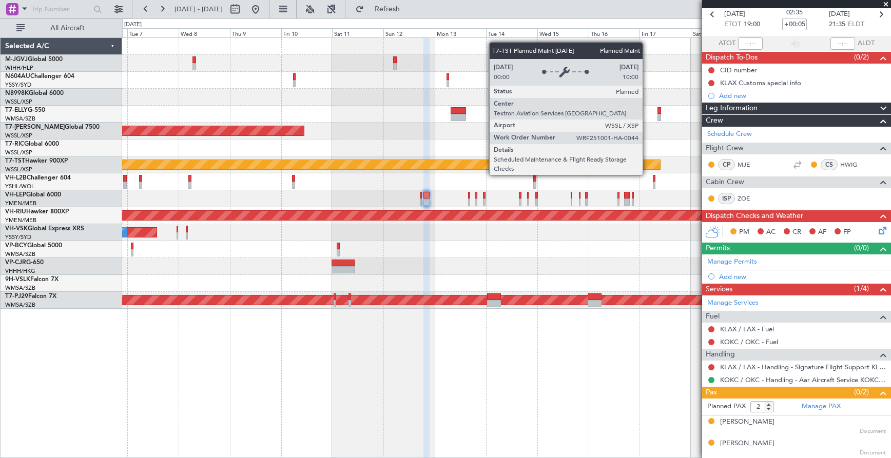
click at [593, 168] on div "Planned Maint [GEOGRAPHIC_DATA] (Seletar)" at bounding box center [240, 164] width 840 height 9
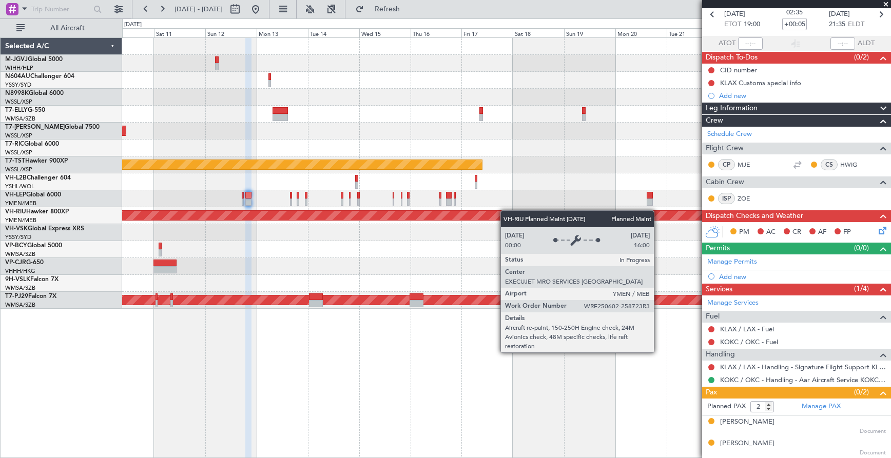
click at [461, 215] on div "Planned Maint [GEOGRAPHIC_DATA] (Seletar) Planned Maint [GEOGRAPHIC_DATA] (Sele…" at bounding box center [506, 173] width 768 height 271
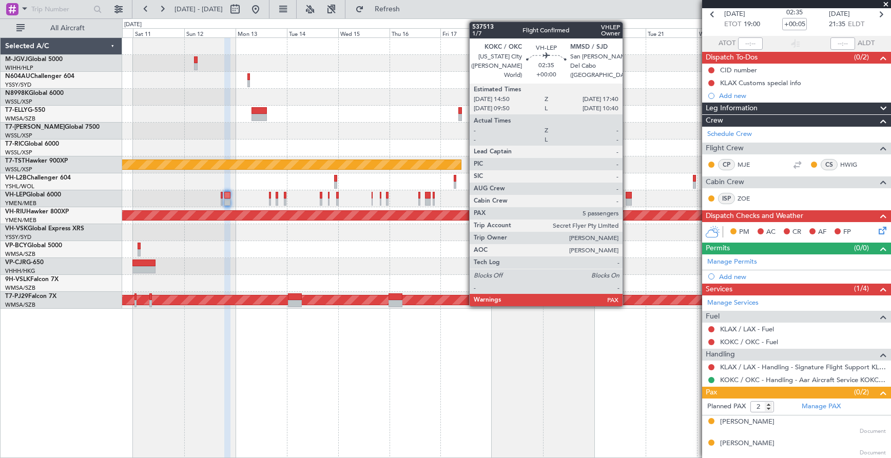
click at [627, 198] on div at bounding box center [628, 195] width 6 height 7
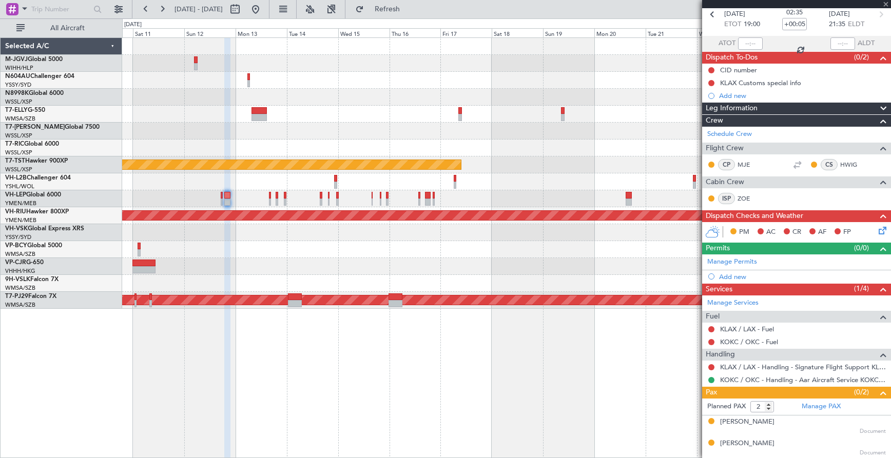
type input "5"
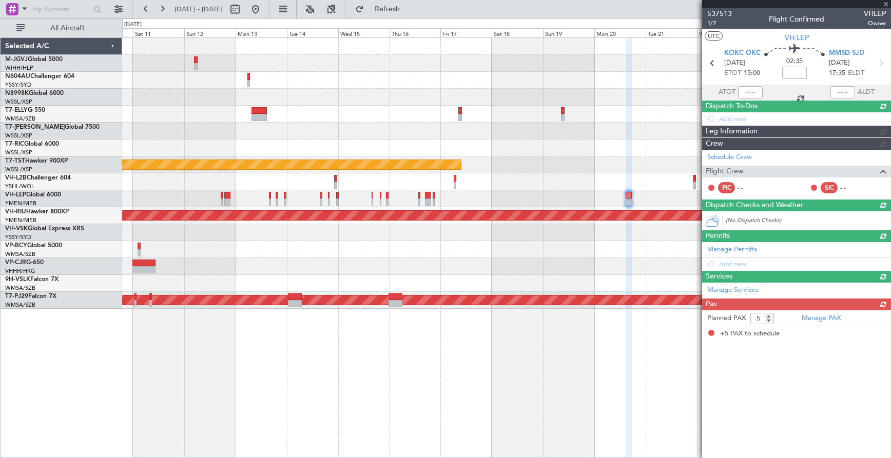
scroll to position [0, 0]
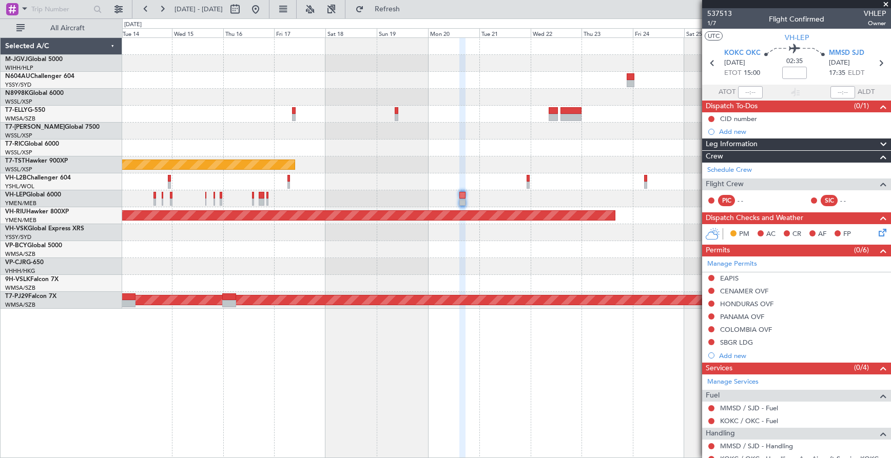
click at [452, 205] on div at bounding box center [506, 198] width 768 height 17
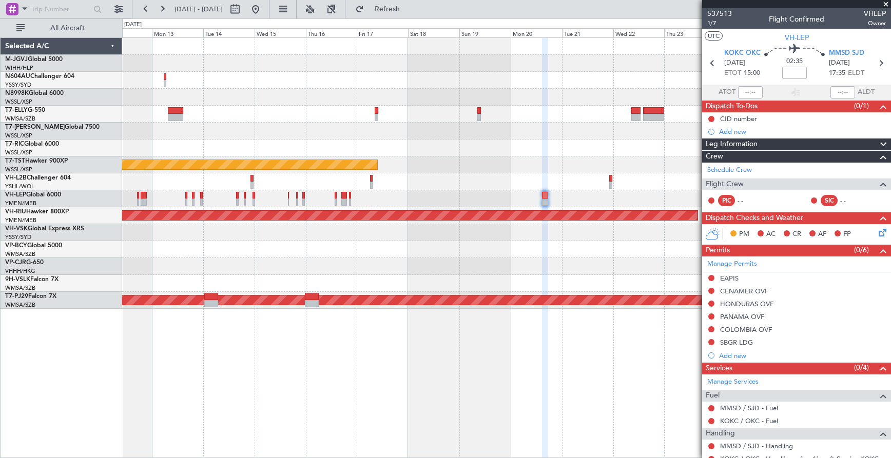
click at [574, 196] on div at bounding box center [506, 198] width 768 height 17
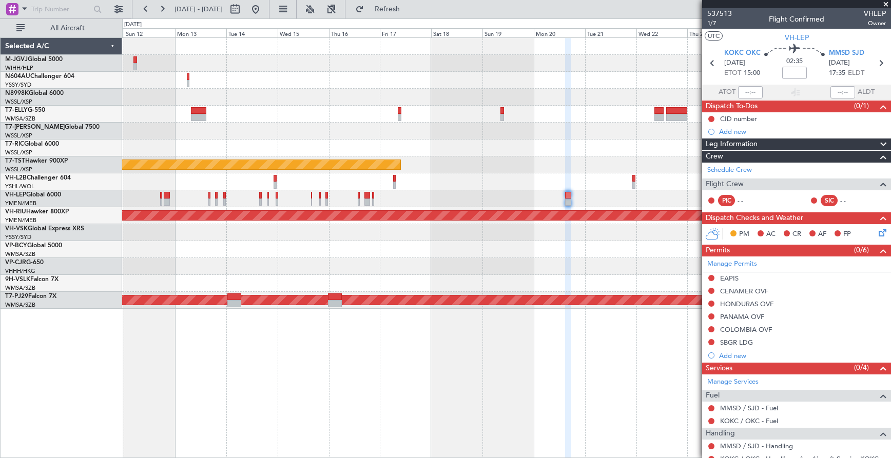
click at [414, 223] on div "Planned Maint [GEOGRAPHIC_DATA] (Seletar) Planned Maint [GEOGRAPHIC_DATA] (Sele…" at bounding box center [506, 173] width 768 height 271
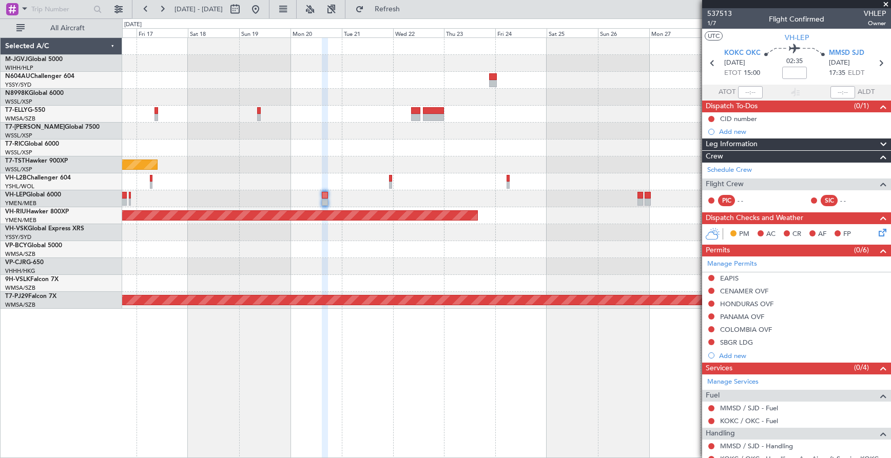
click at [366, 225] on div "Planned Maint Sydney ([PERSON_NAME] Intl) Planned Maint [GEOGRAPHIC_DATA] (Sele…" at bounding box center [506, 173] width 768 height 271
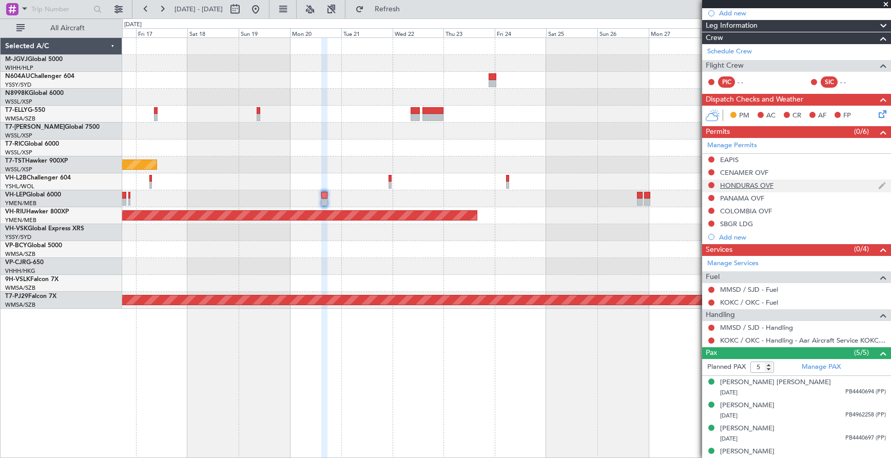
scroll to position [151, 0]
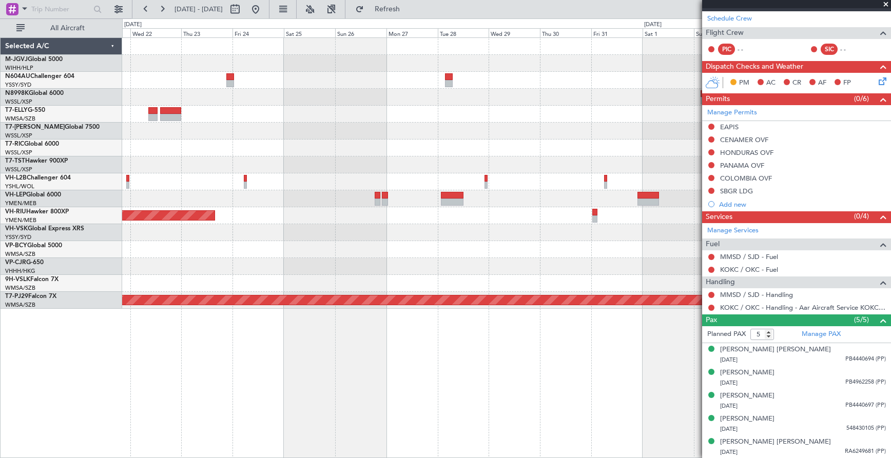
click at [343, 204] on div at bounding box center [506, 198] width 768 height 17
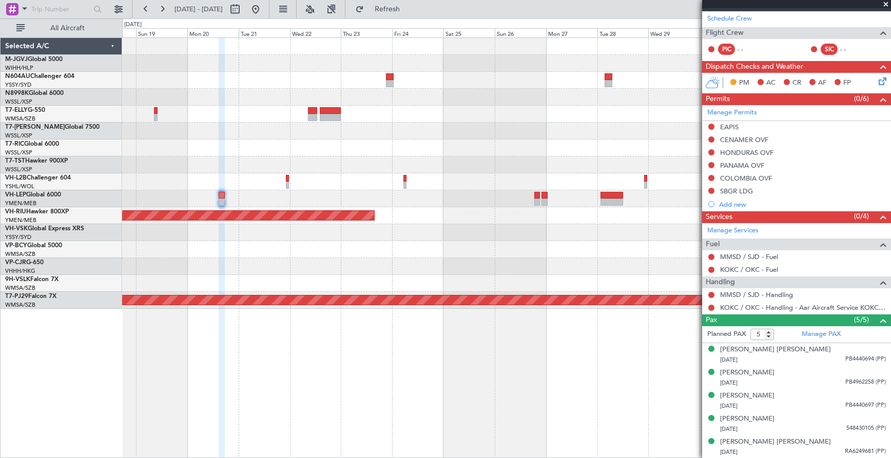
click at [225, 221] on div "Planned Maint Sydney ([PERSON_NAME] Intl) Planned Maint [GEOGRAPHIC_DATA] (Sele…" at bounding box center [506, 173] width 768 height 271
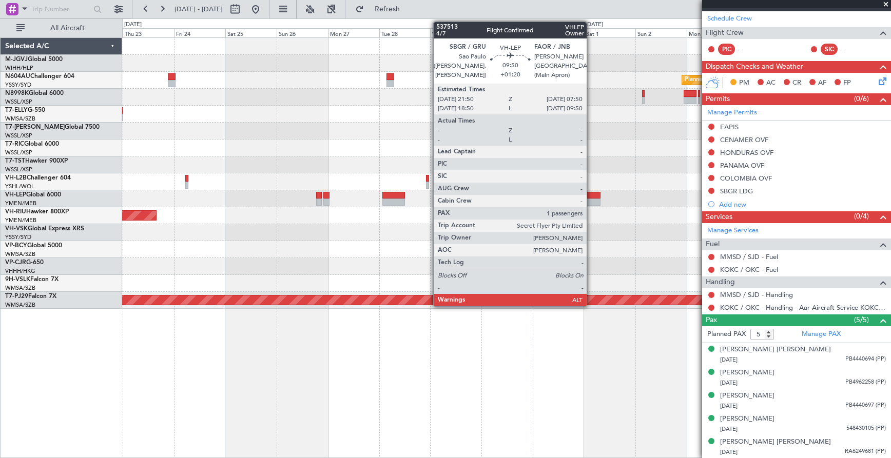
click at [591, 197] on div at bounding box center [590, 195] width 22 height 7
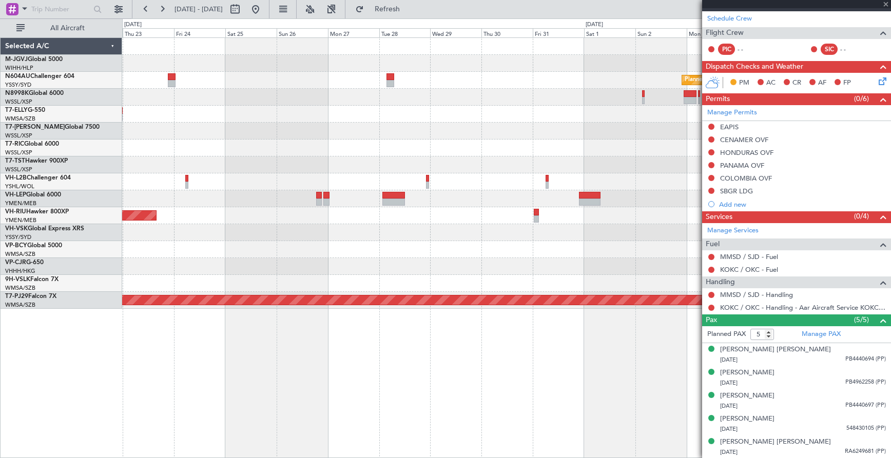
type input "+01:20"
type input "1"
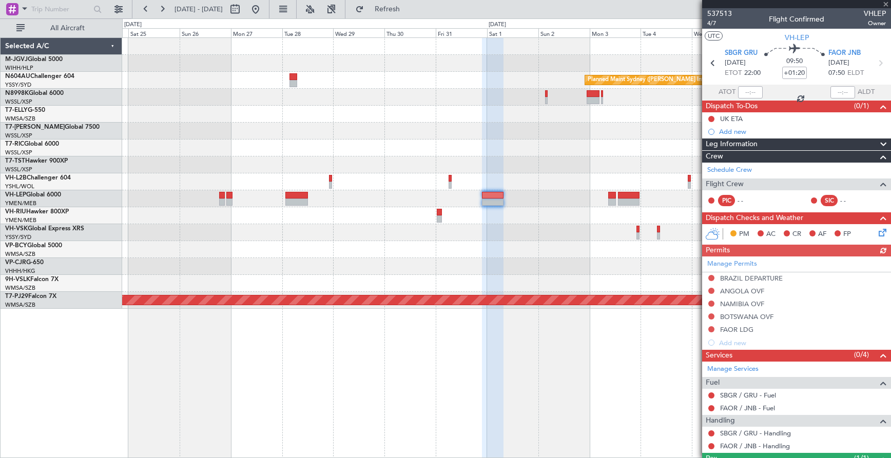
click at [506, 203] on div at bounding box center [506, 198] width 768 height 17
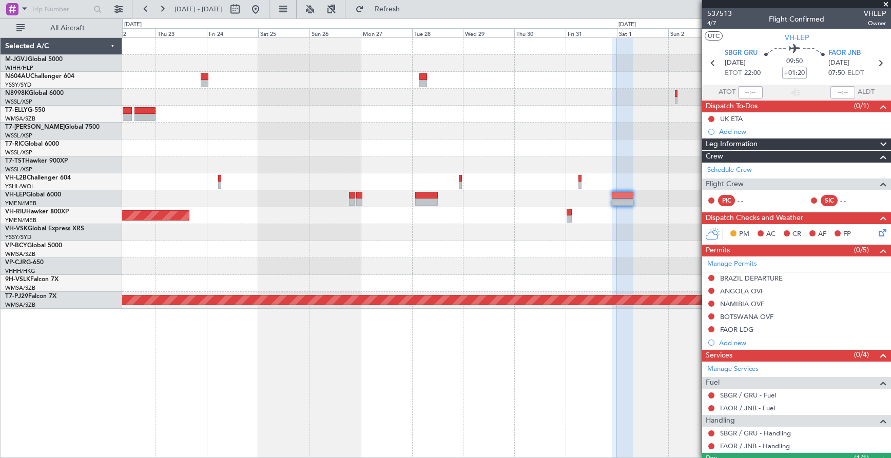
click at [517, 200] on div at bounding box center [506, 198] width 768 height 17
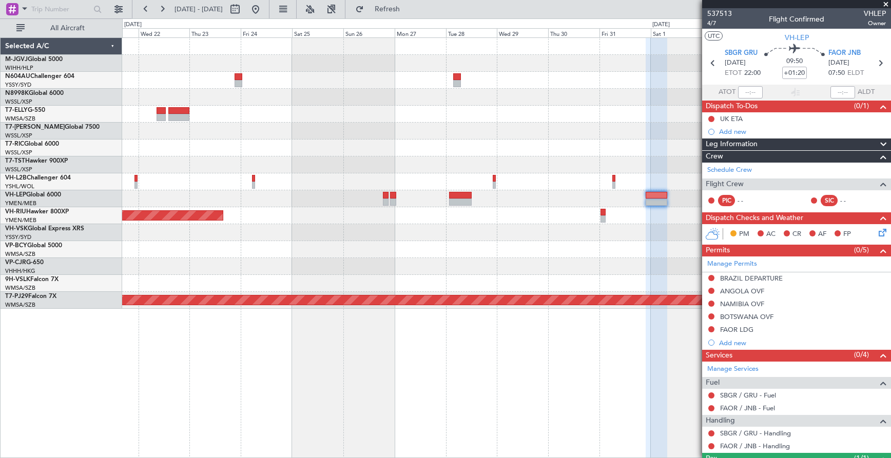
click at [198, 222] on div "Planned Maint Sydney ([PERSON_NAME] Intl) Planned Maint [GEOGRAPHIC_DATA] ([GEO…" at bounding box center [506, 173] width 768 height 271
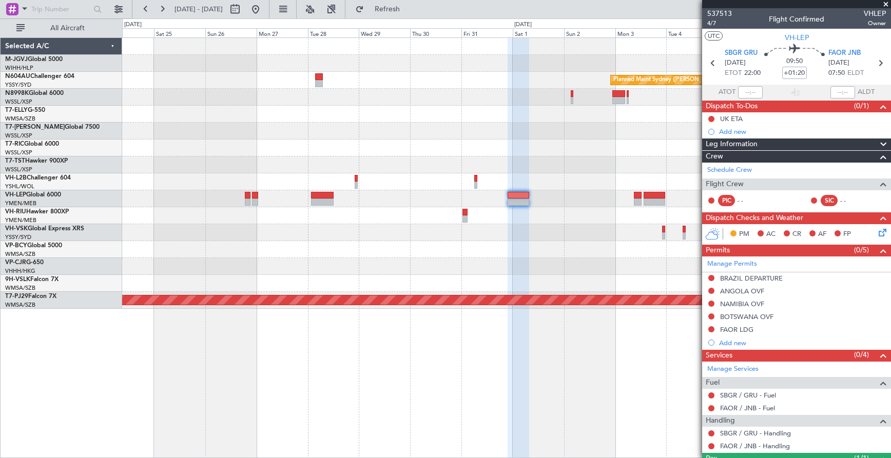
click at [550, 210] on div "Planned Maint [GEOGRAPHIC_DATA] ([GEOGRAPHIC_DATA])" at bounding box center [506, 215] width 768 height 17
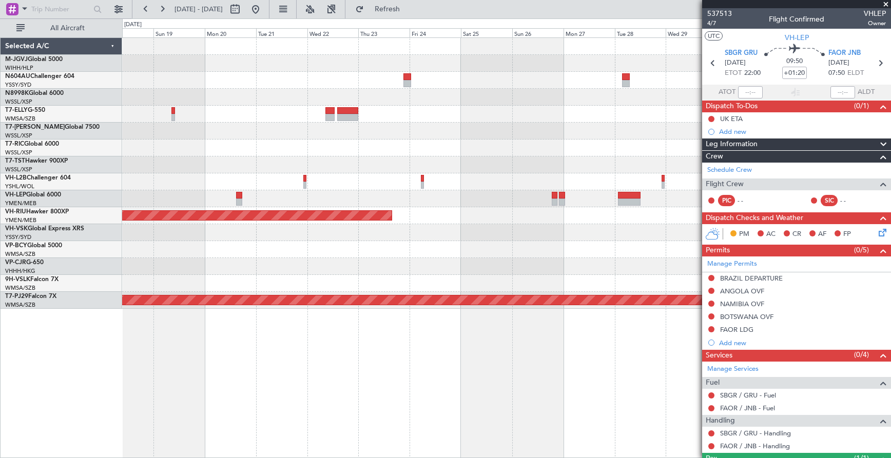
click at [487, 201] on div at bounding box center [506, 198] width 768 height 17
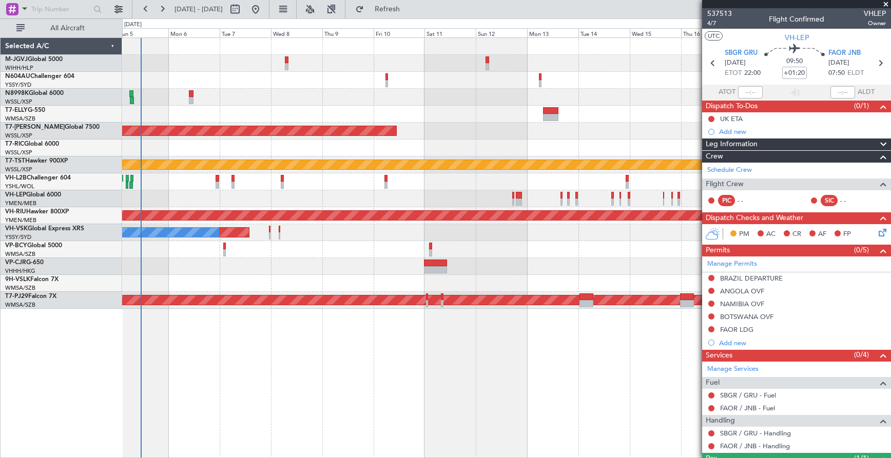
click at [481, 199] on div at bounding box center [506, 198] width 768 height 17
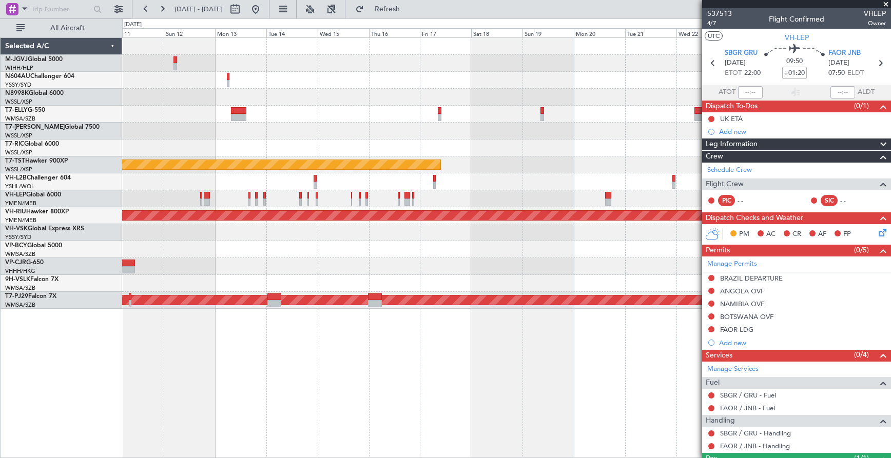
click at [130, 207] on div "Planned Maint [GEOGRAPHIC_DATA] (Seletar) Planned Maint [GEOGRAPHIC_DATA] (Sele…" at bounding box center [506, 173] width 768 height 271
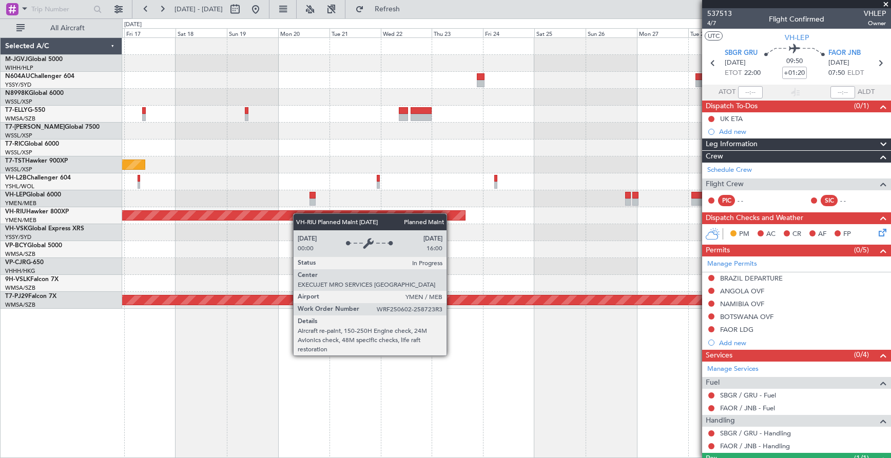
click at [251, 215] on div "Planned Maint Sydney ([PERSON_NAME] Intl) Planned Maint [GEOGRAPHIC_DATA] (Sele…" at bounding box center [506, 173] width 768 height 271
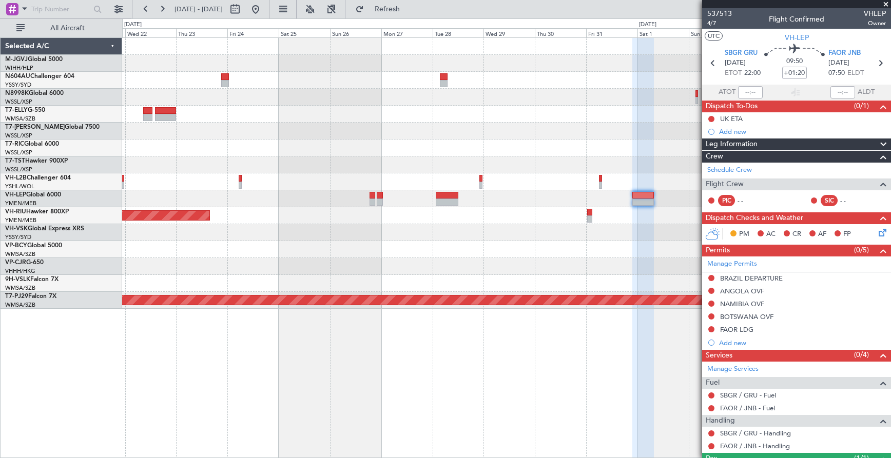
click at [245, 231] on div "Planned Maint Sydney ([PERSON_NAME] Intl) Planned Maint [GEOGRAPHIC_DATA] ([GEO…" at bounding box center [506, 173] width 768 height 271
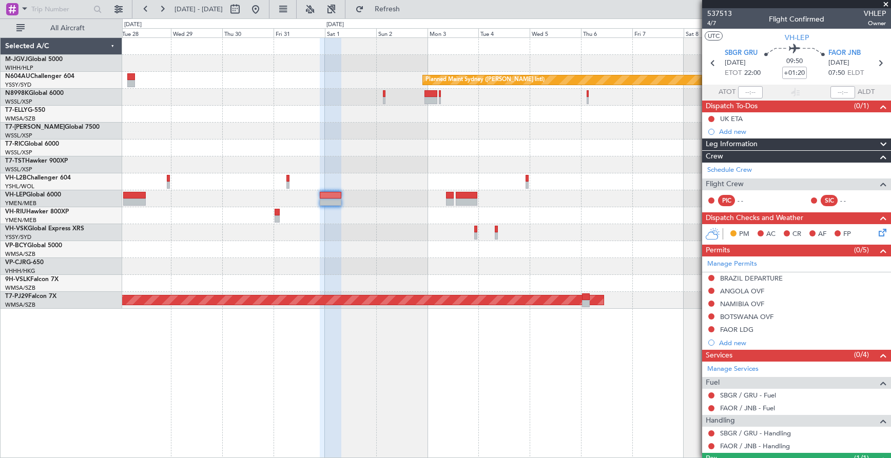
click at [242, 251] on div "Planned Maint Sydney ([PERSON_NAME] Intl) Planned Maint [GEOGRAPHIC_DATA] (Sult…" at bounding box center [506, 173] width 768 height 271
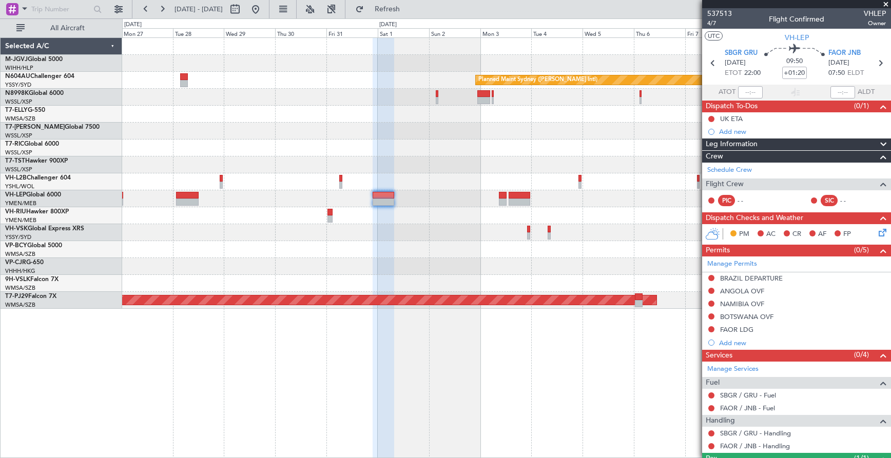
click at [693, 205] on div at bounding box center [506, 198] width 768 height 17
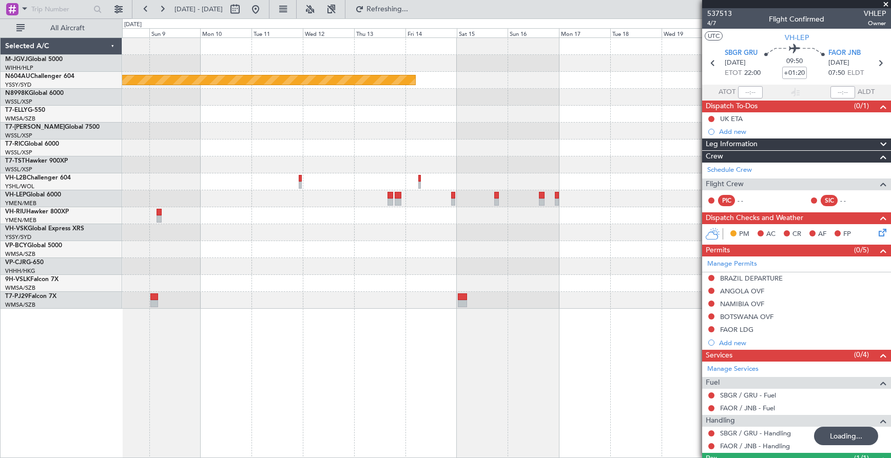
click at [360, 214] on div "Planned Maint Sydney ([PERSON_NAME] Intl) Planned Maint [GEOGRAPHIC_DATA] (Sult…" at bounding box center [506, 173] width 768 height 271
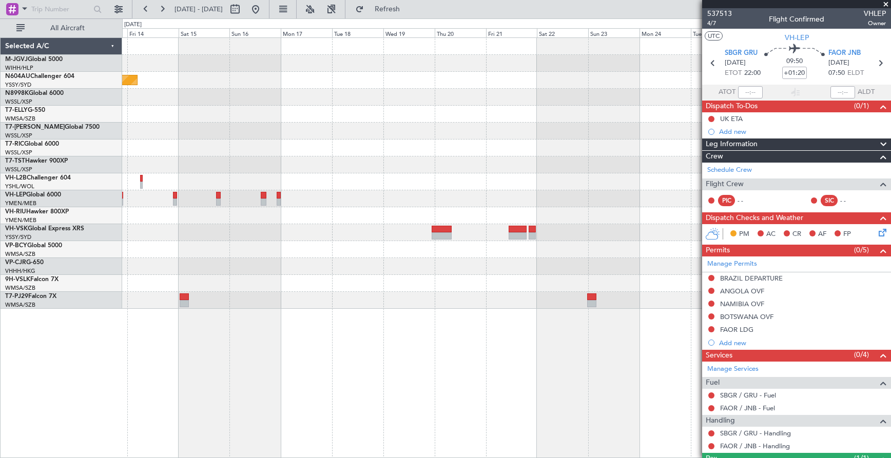
click at [274, 216] on div "Planned Maint Sydney ([PERSON_NAME] Intl) Planned Maint Sydney ([PERSON_NAME] I…" at bounding box center [506, 173] width 768 height 271
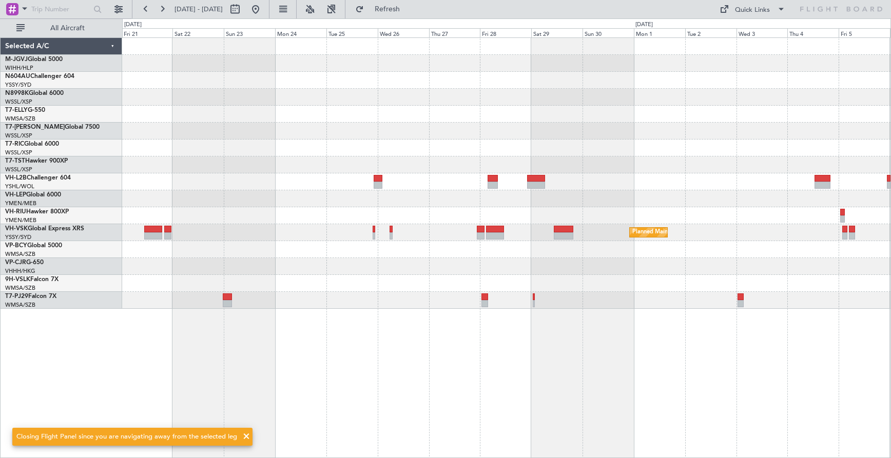
click at [204, 211] on div "Planned Maint Sydney ([PERSON_NAME] Intl)" at bounding box center [506, 173] width 768 height 271
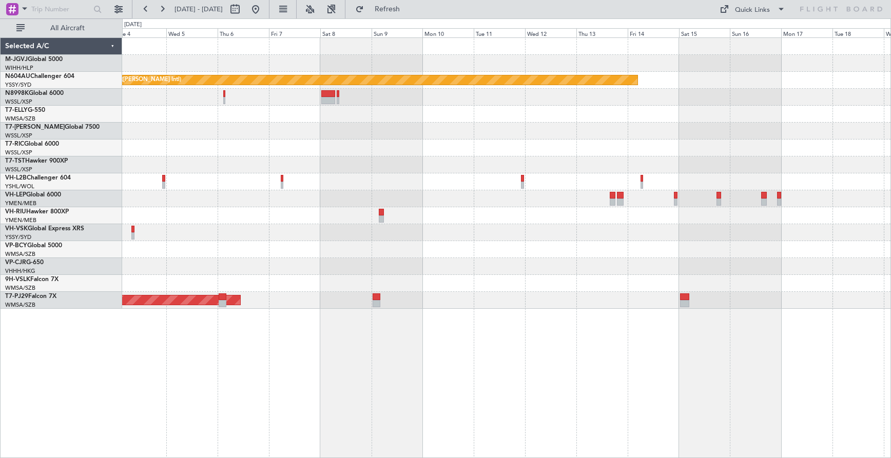
click at [465, 204] on div at bounding box center [506, 198] width 768 height 17
click at [264, 13] on button at bounding box center [255, 9] width 16 height 16
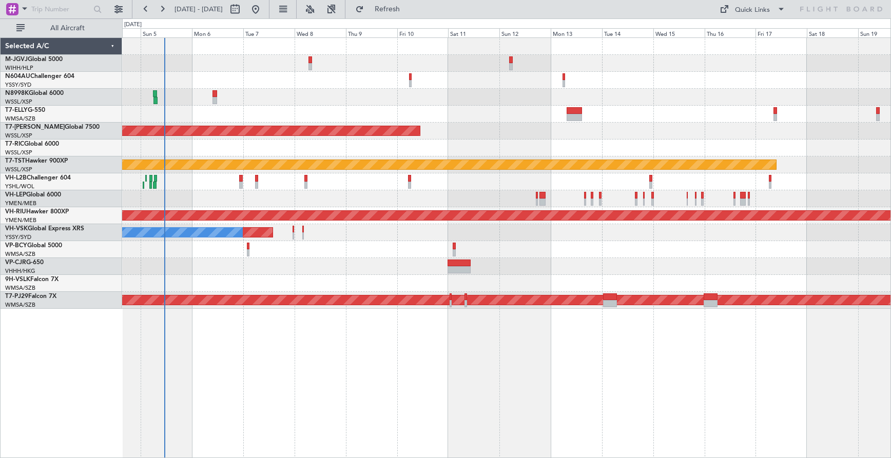
click at [251, 285] on div at bounding box center [506, 283] width 768 height 17
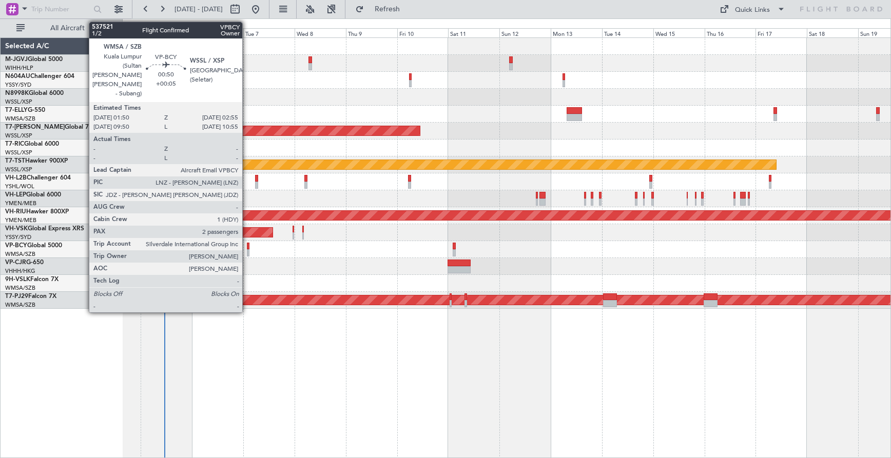
click at [247, 250] on div at bounding box center [248, 252] width 3 height 7
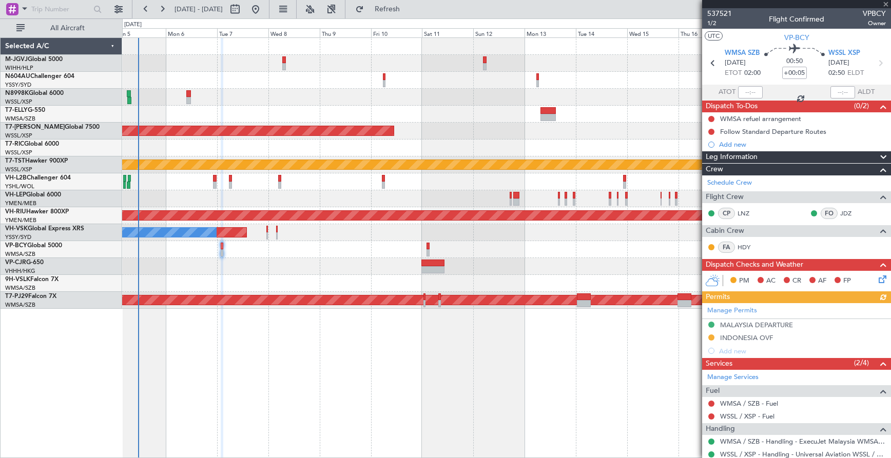
click at [379, 255] on div at bounding box center [506, 249] width 768 height 17
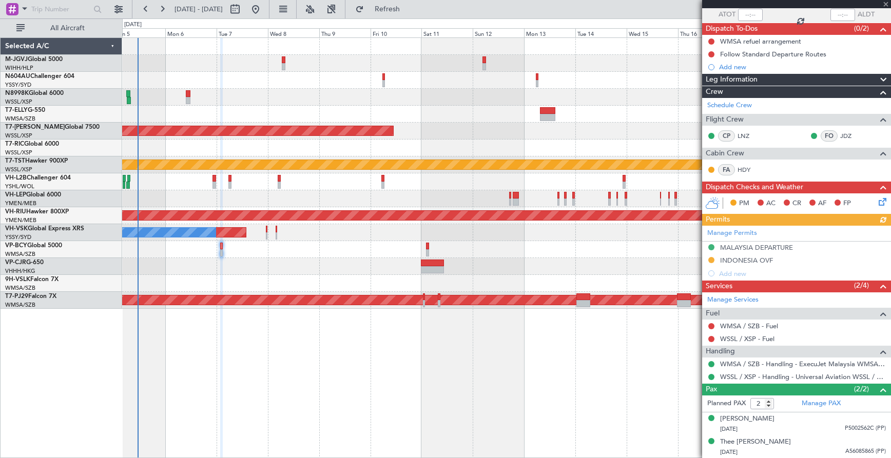
click at [233, 282] on div at bounding box center [506, 283] width 768 height 17
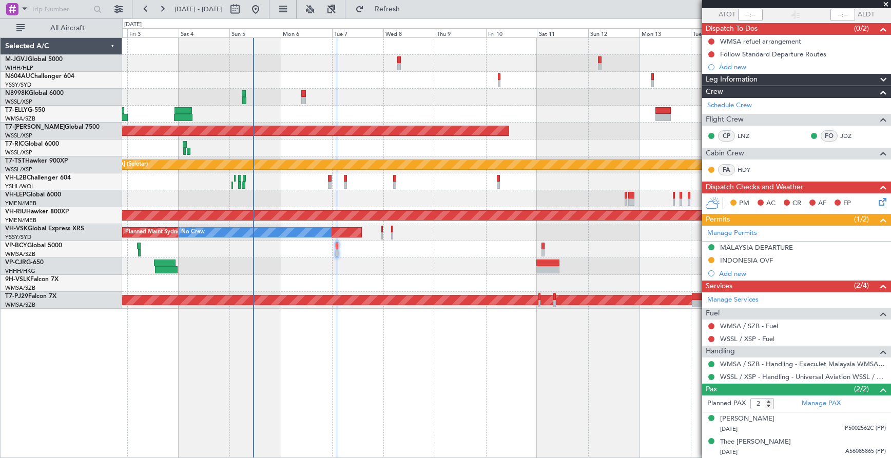
click at [186, 286] on div "Planned Maint [GEOGRAPHIC_DATA] (Seletar) Planned Maint [GEOGRAPHIC_DATA] (Sele…" at bounding box center [506, 173] width 768 height 271
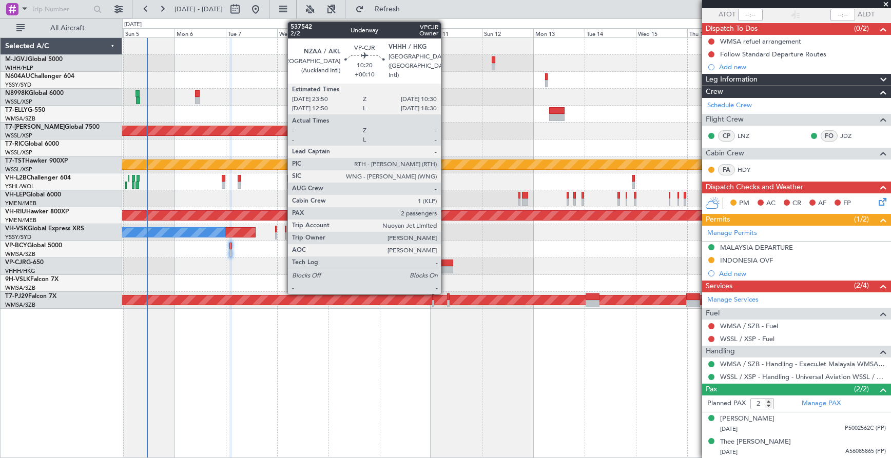
click at [445, 264] on div at bounding box center [441, 263] width 23 height 7
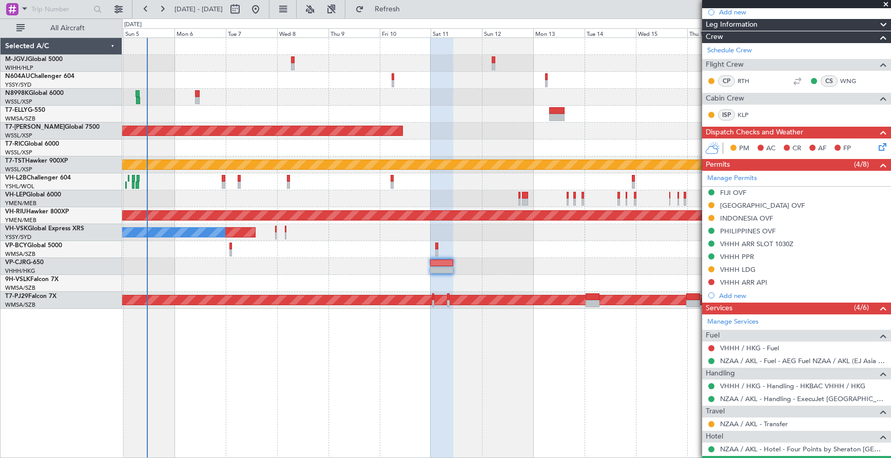
scroll to position [0, 0]
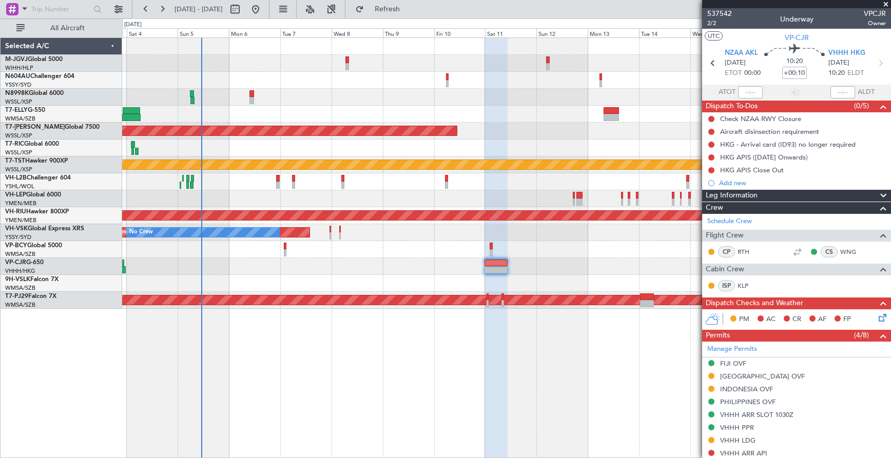
click at [573, 264] on div "Planned Maint [GEOGRAPHIC_DATA] ([GEOGRAPHIC_DATA] Intl)" at bounding box center [506, 266] width 768 height 17
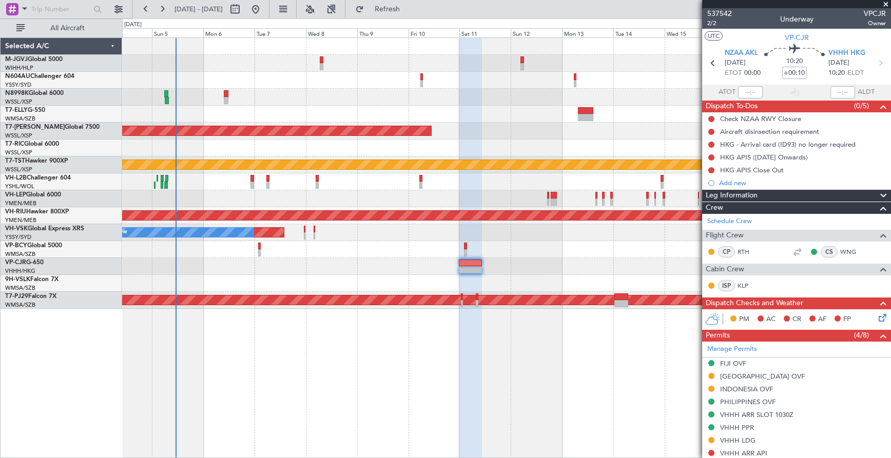
click at [568, 267] on div at bounding box center [506, 266] width 768 height 17
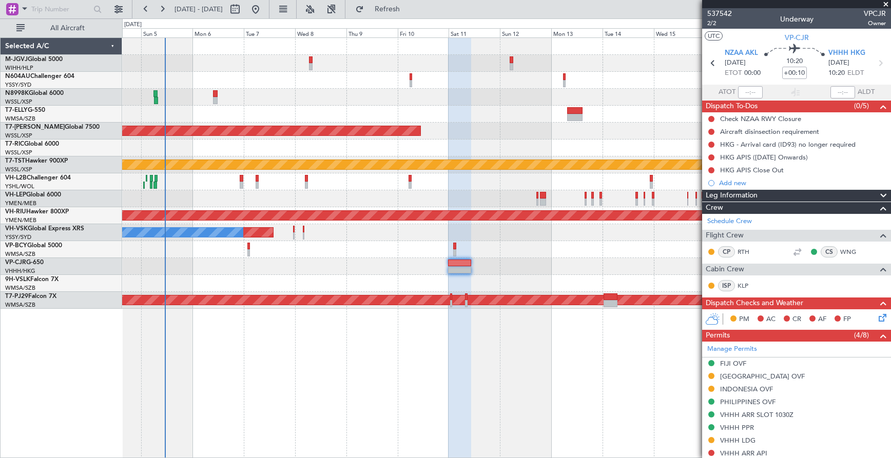
click at [579, 268] on div at bounding box center [506, 266] width 768 height 17
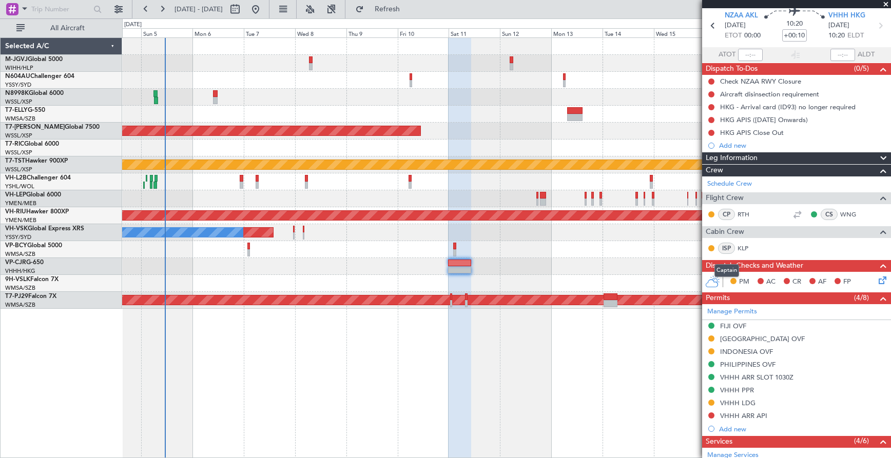
scroll to position [86, 0]
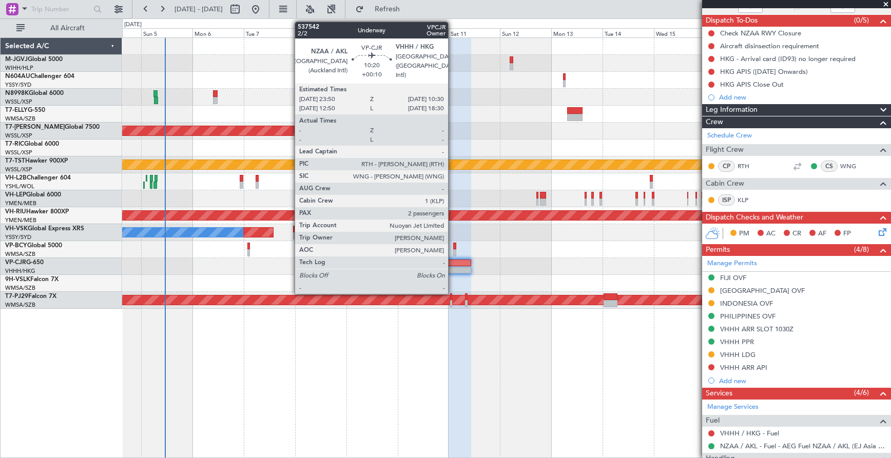
click at [452, 263] on div at bounding box center [459, 263] width 23 height 7
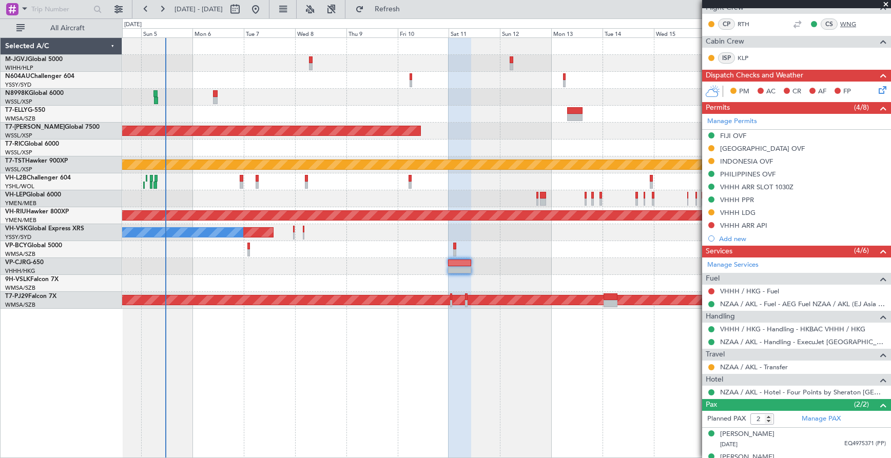
scroll to position [243, 0]
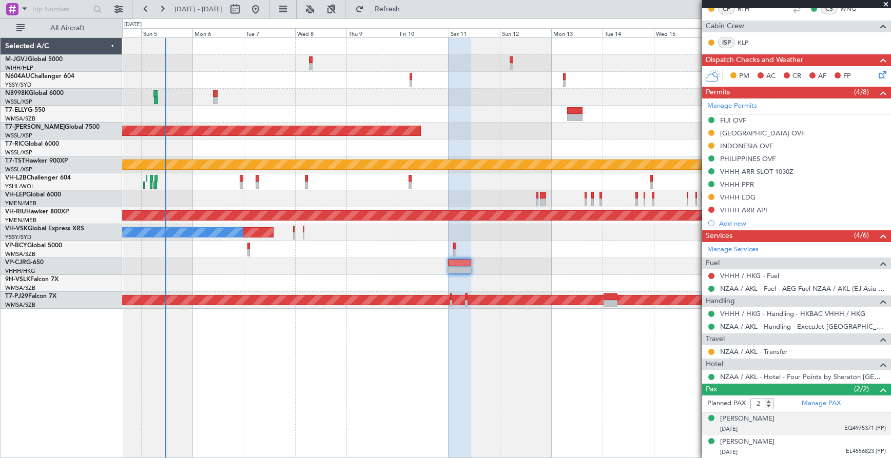
click at [782, 423] on div "[PERSON_NAME] [DATE] EQ4975371 (PP)" at bounding box center [803, 424] width 166 height 20
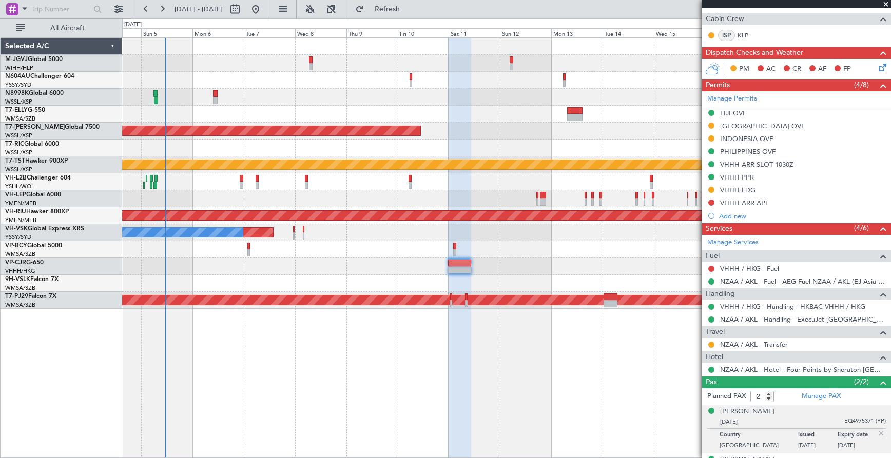
scroll to position [268, 0]
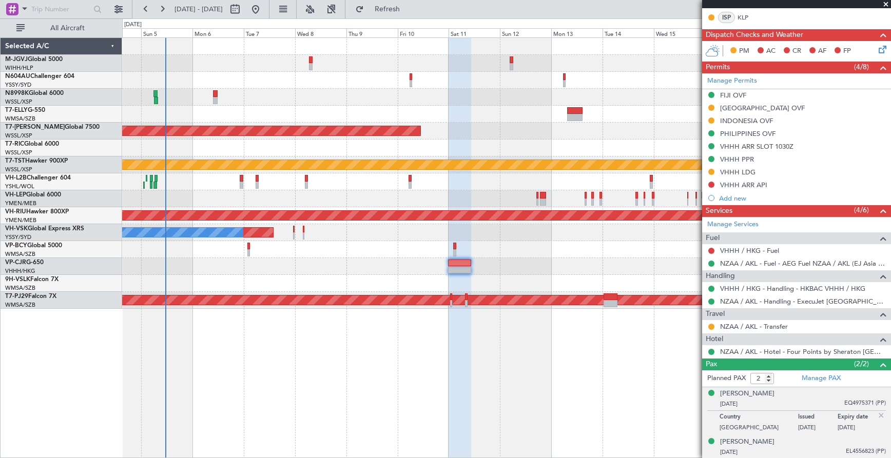
click at [780, 447] on div "[DATE] EL4556823 (PP)" at bounding box center [803, 452] width 166 height 10
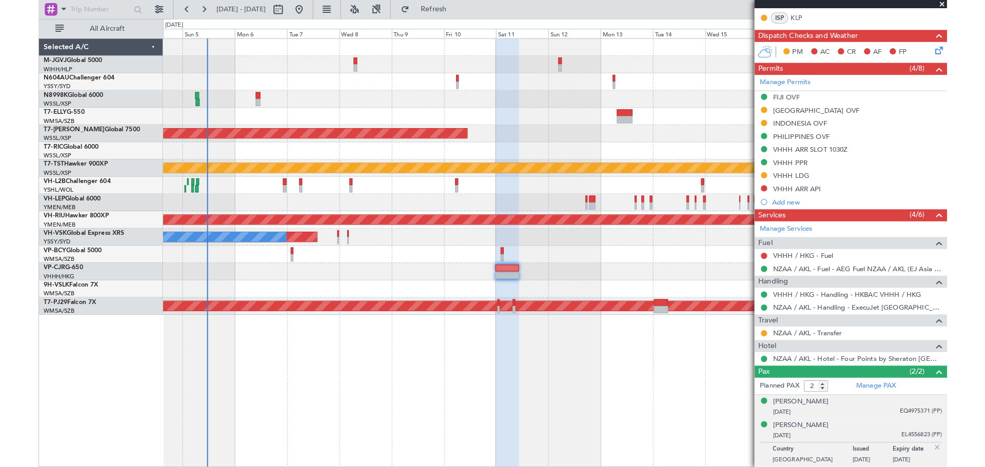
scroll to position [0, 0]
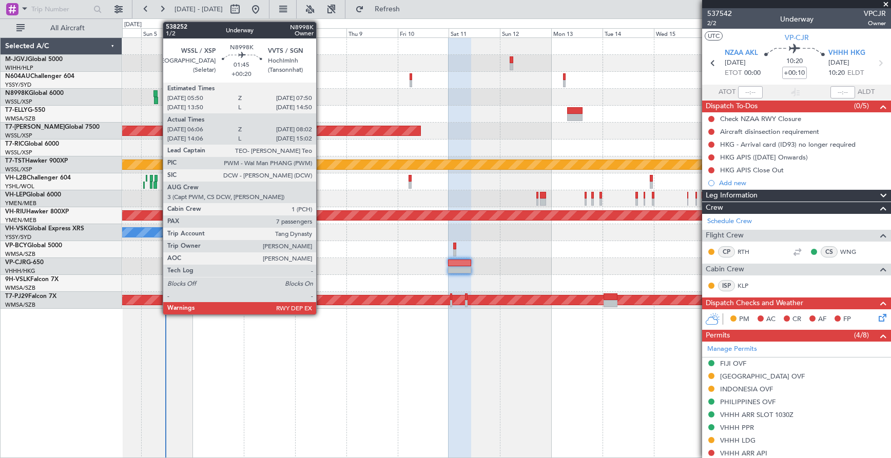
click at [157, 102] on div at bounding box center [156, 100] width 5 height 7
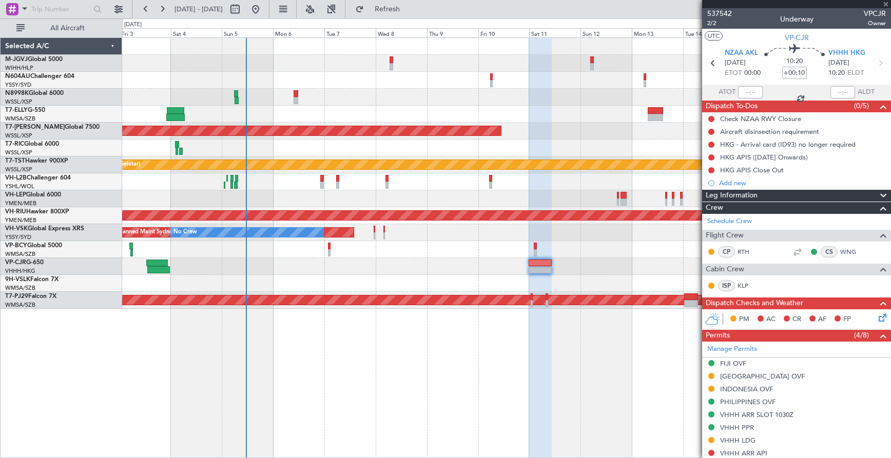
click at [270, 117] on div at bounding box center [506, 114] width 768 height 17
type input "+00:20"
type input "06:16"
type input "07:57"
type input "7"
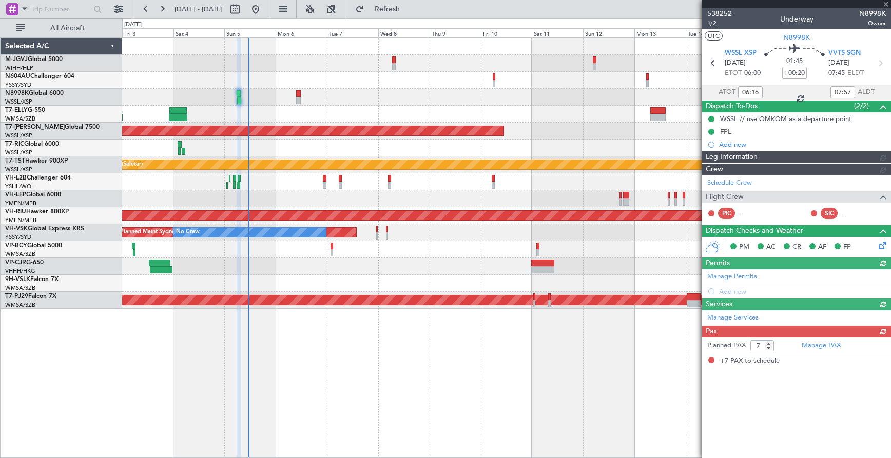
type input "[PERSON_NAME] (BTA)"
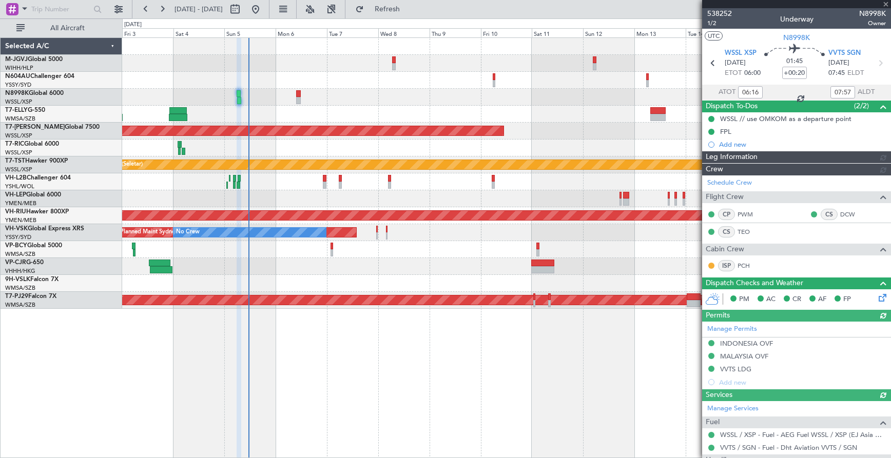
type input "[PERSON_NAME] (BTA)"
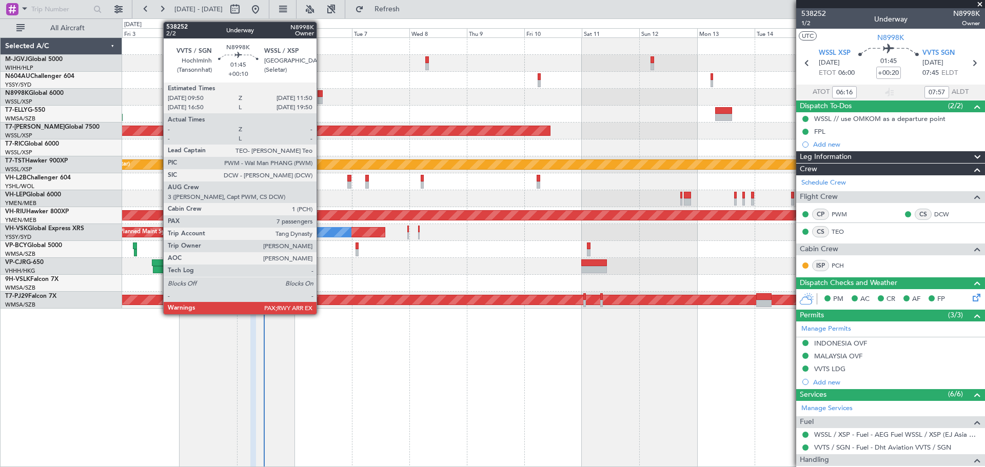
click at [321, 99] on div at bounding box center [320, 100] width 5 height 7
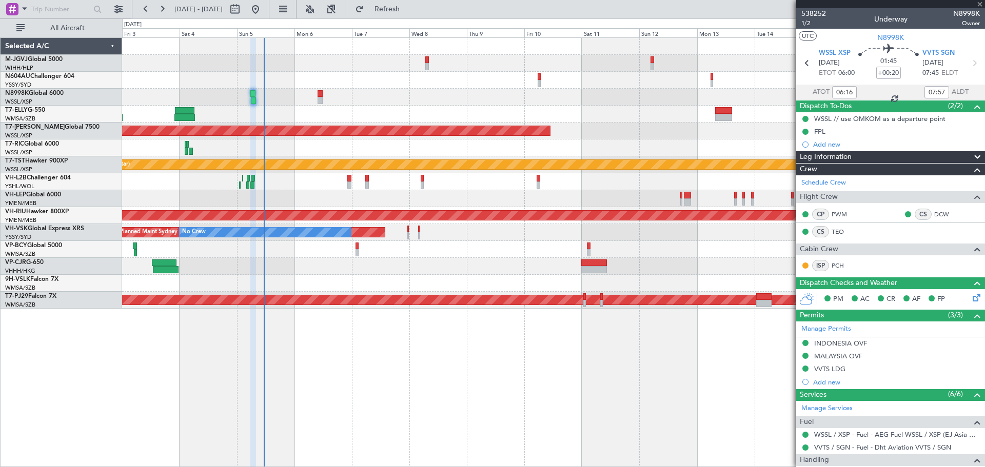
type input "+00:10"
